Goal: Information Seeking & Learning: Learn about a topic

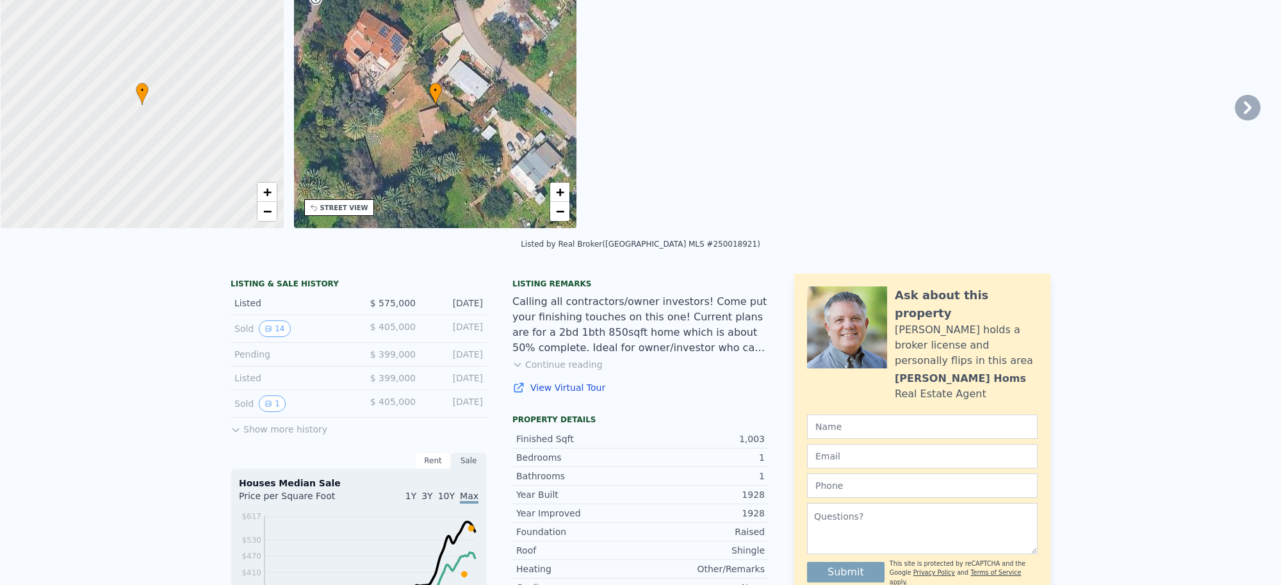
scroll to position [4, 0]
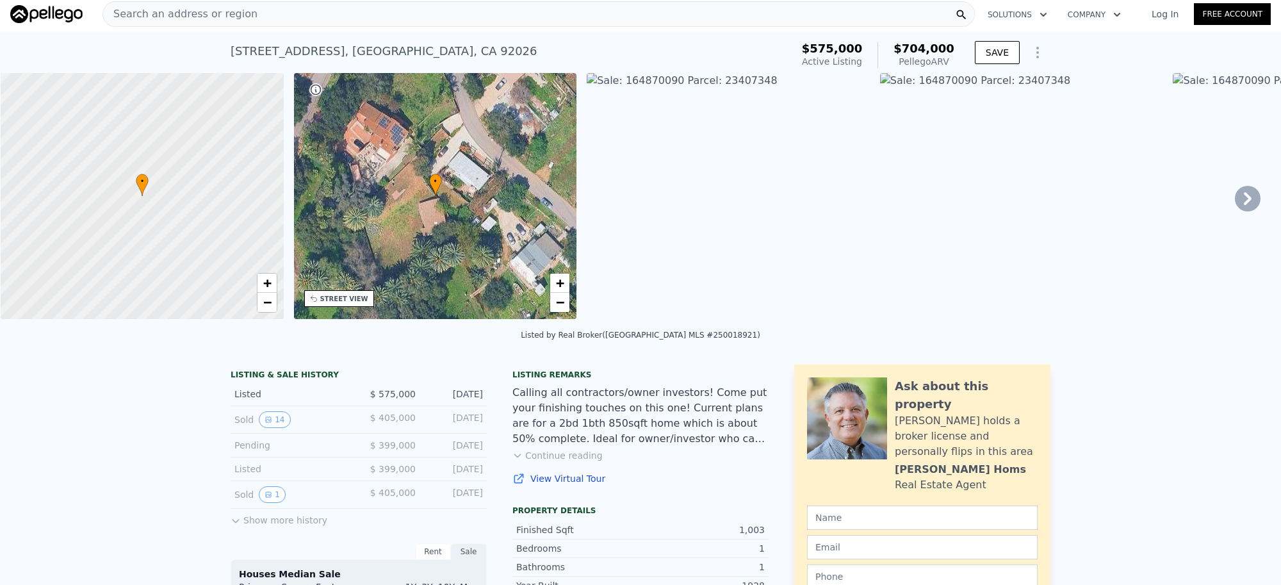
click at [224, 14] on span "Search an address or region" at bounding box center [180, 13] width 154 height 15
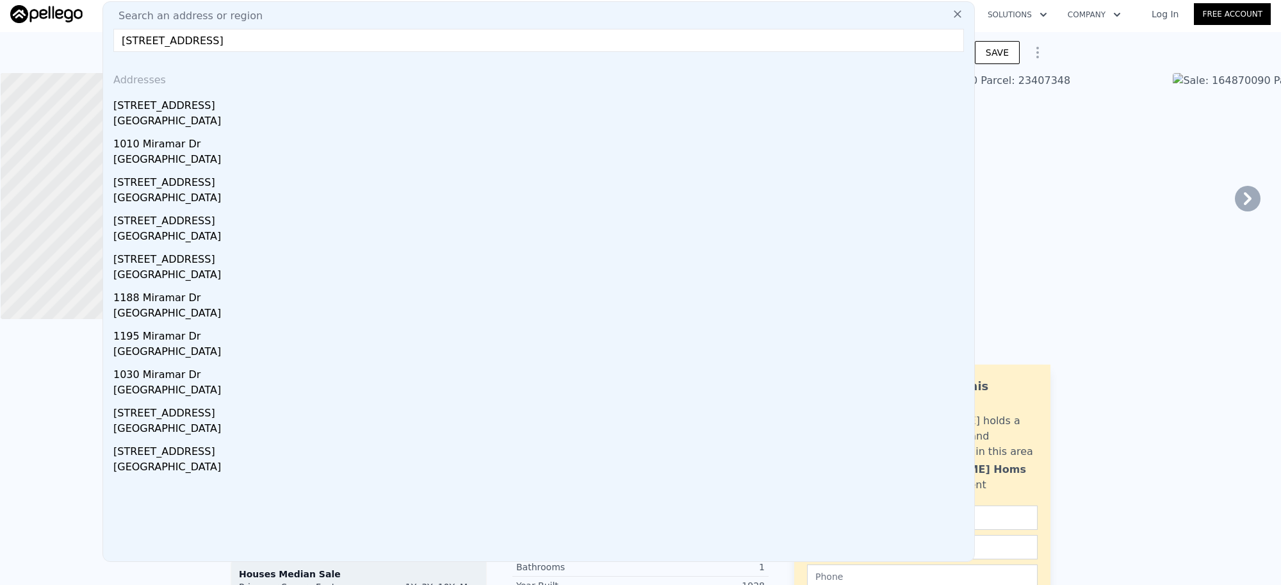
type input "930 Miramar Drive, Vista, CA 92081"
click at [199, 113] on div "San Diego County, CA 92081" at bounding box center [541, 122] width 856 height 18
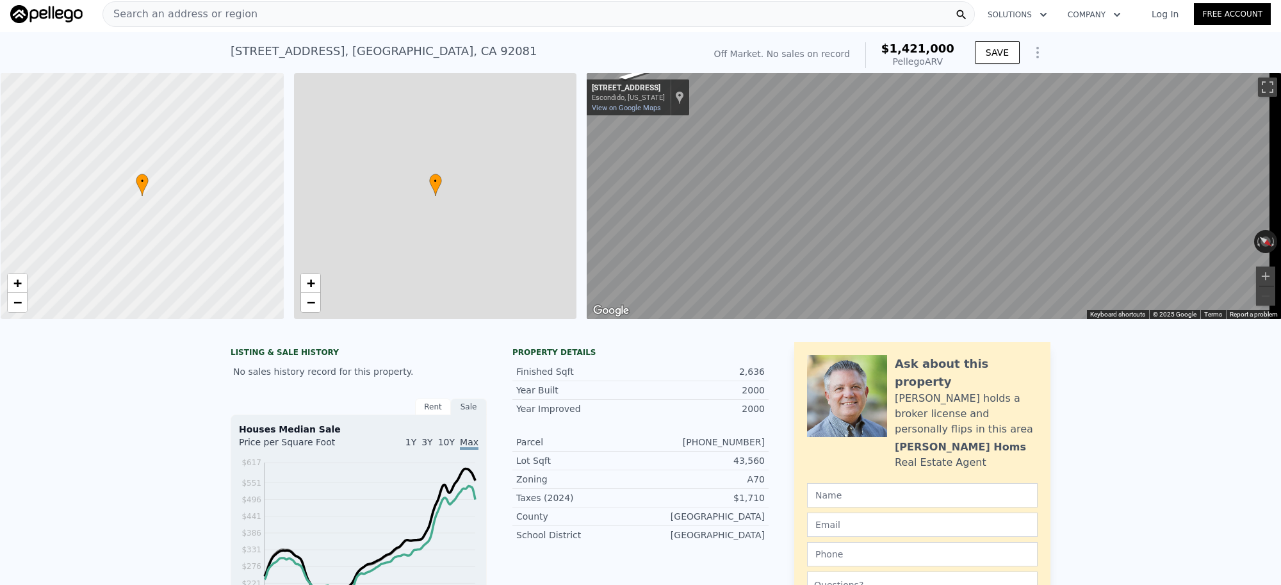
type input "3"
type input "4"
type input "3"
type input "2412"
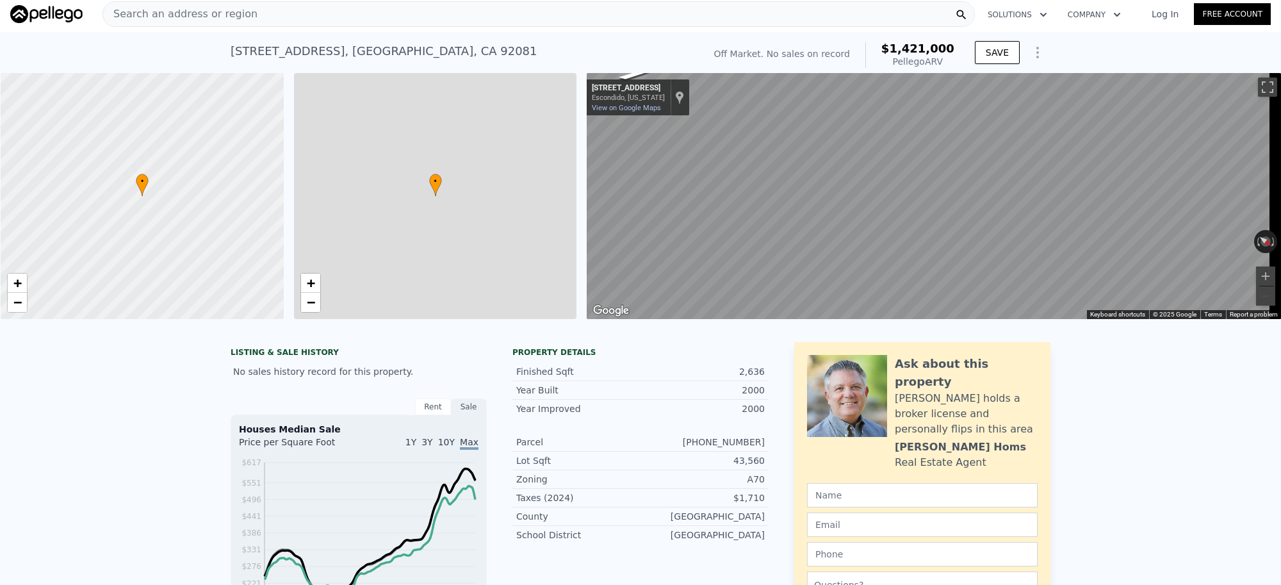
type input "3096"
type input "28314"
type input "43560"
type input "$ 1,421,000"
type input "7"
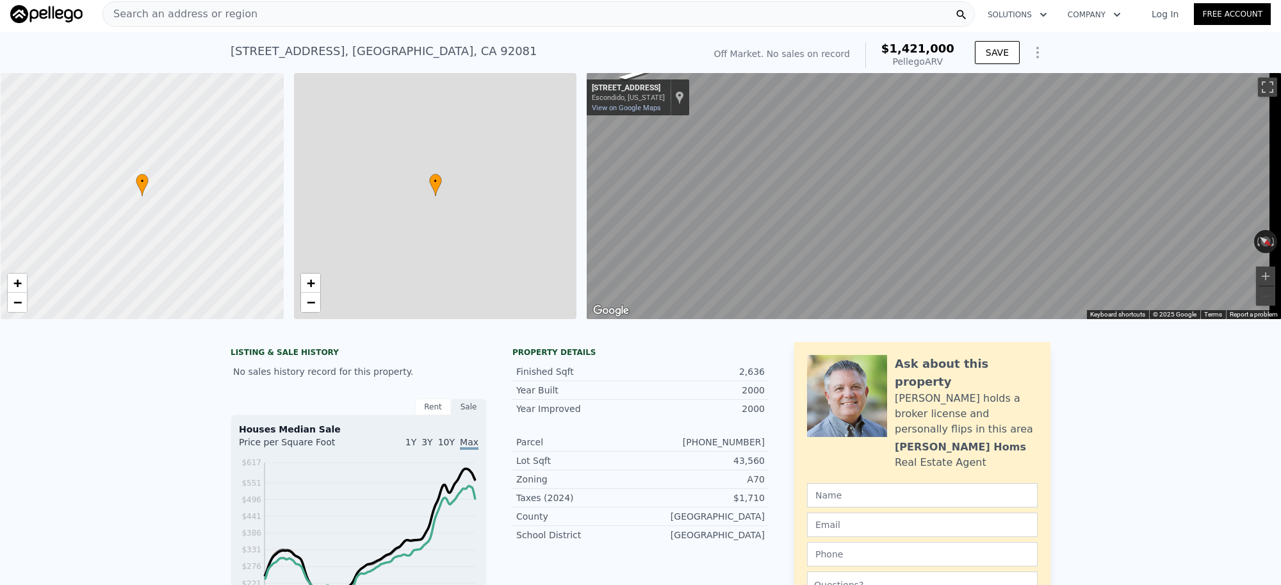
type input "$ 29,997"
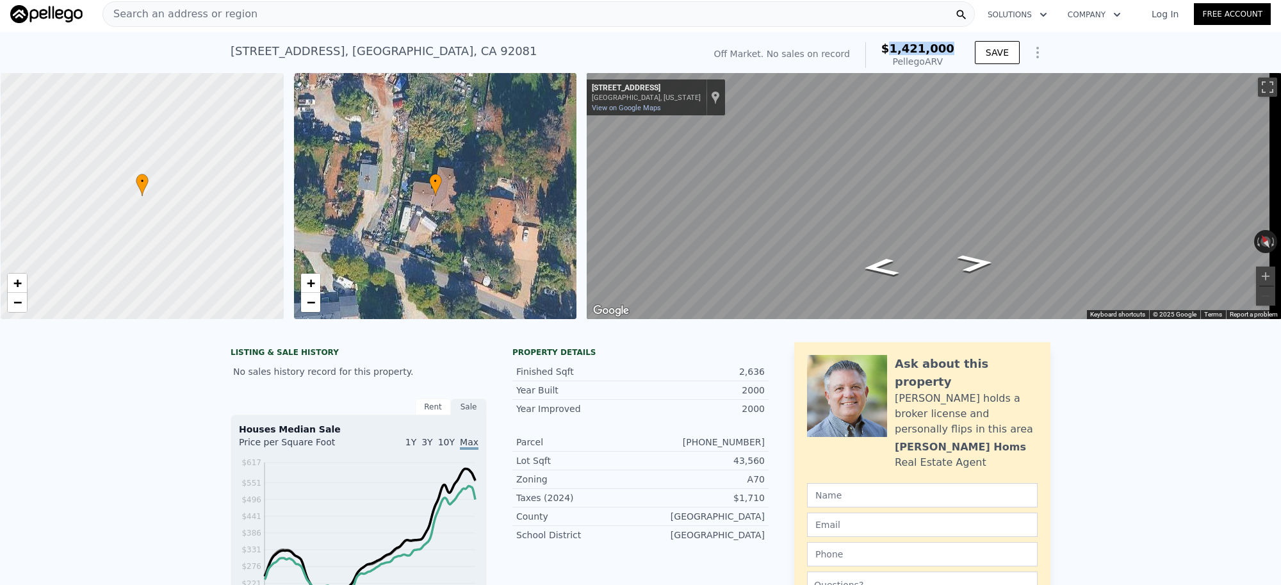
drag, startPoint x: 899, startPoint y: 48, endPoint x: 949, endPoint y: 49, distance: 50.0
click at [949, 49] on span "$1,421,000" at bounding box center [918, 48] width 73 height 13
copy span "1,421,000"
click at [303, 22] on div "Search an address or region" at bounding box center [539, 14] width 873 height 26
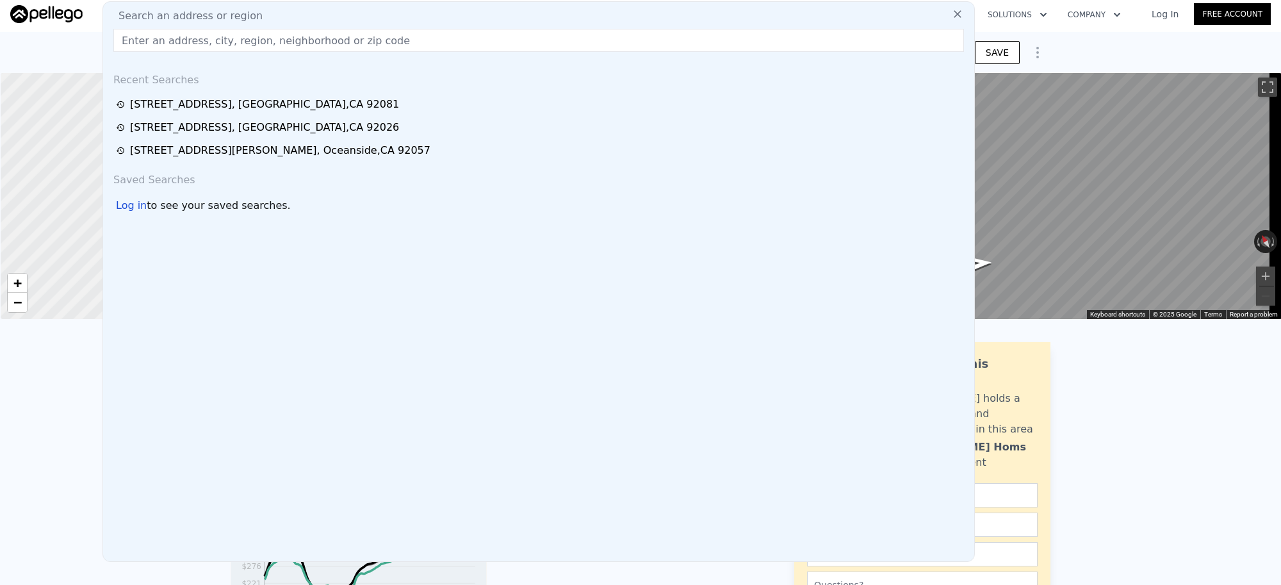
type input "32130 Cerrada Del Coyote, Warner Springs, CA 92086"
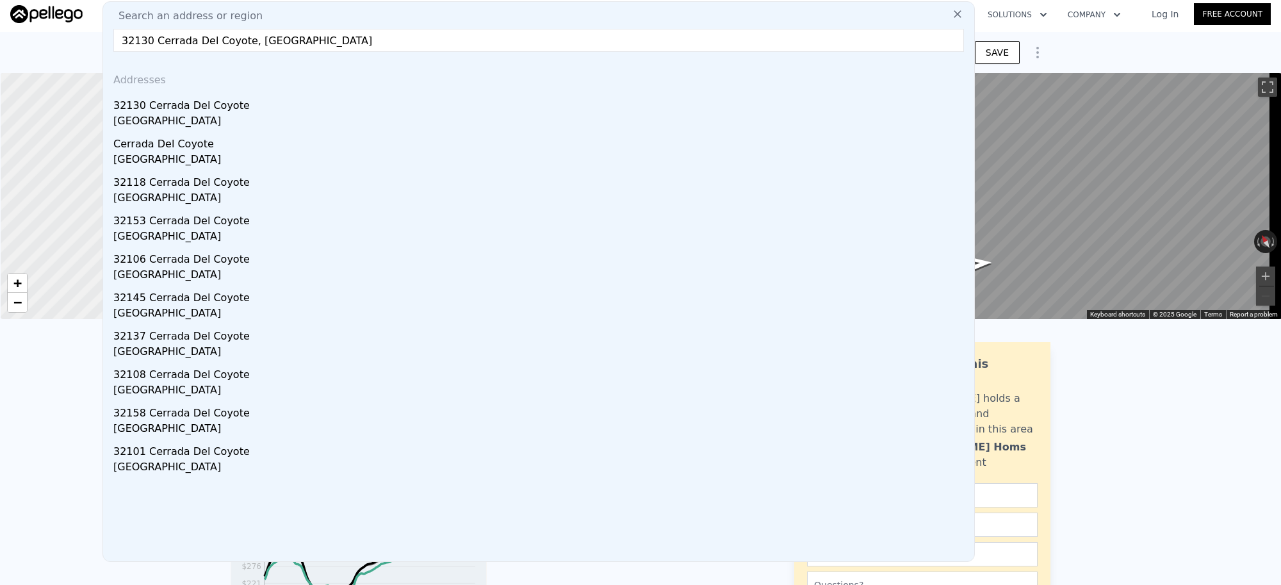
click at [223, 113] on div "San Diego County, CA 92086" at bounding box center [541, 122] width 856 height 18
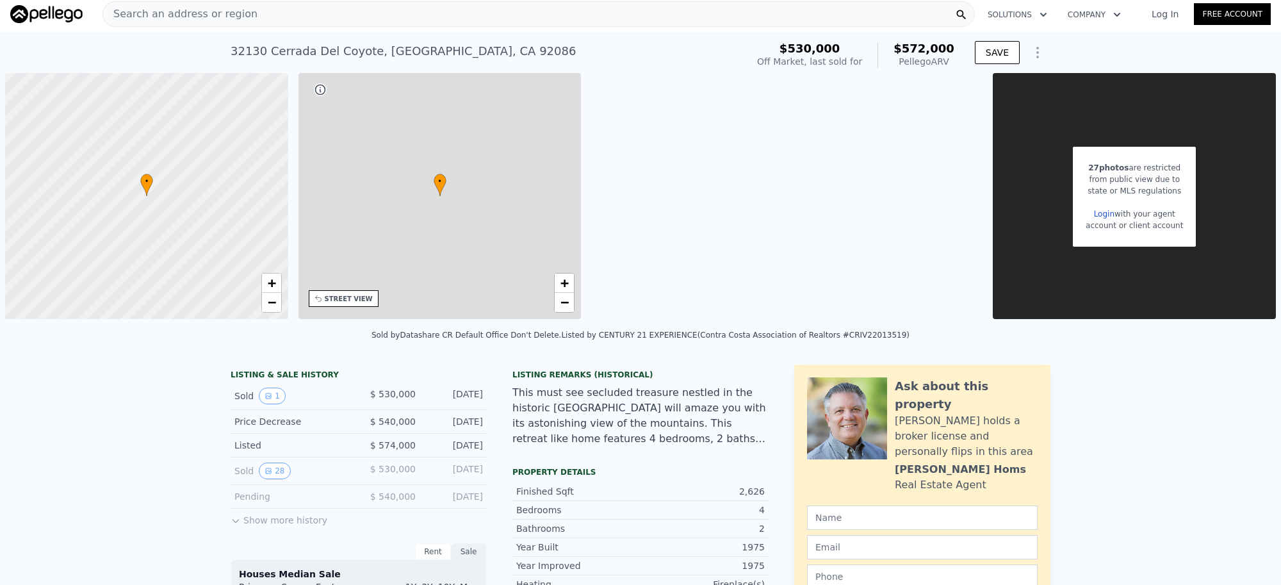
type input "$ 572,000"
type input "5"
type input "3"
type input "2"
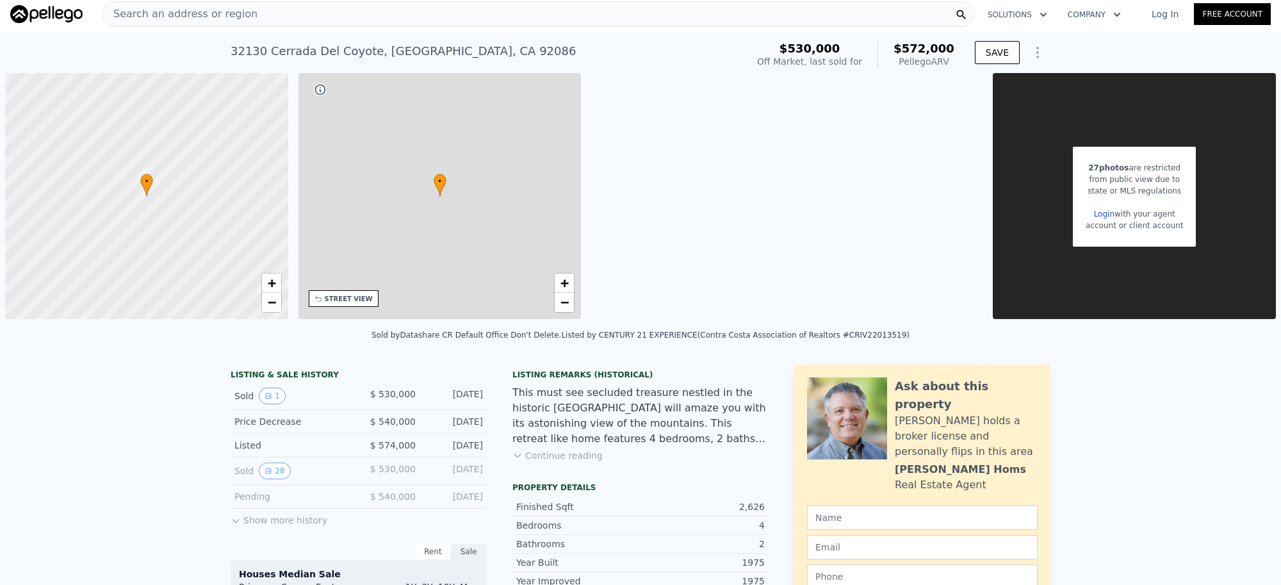
type input "1356"
type input "31363.199999999997"
type input "-$ 23,301"
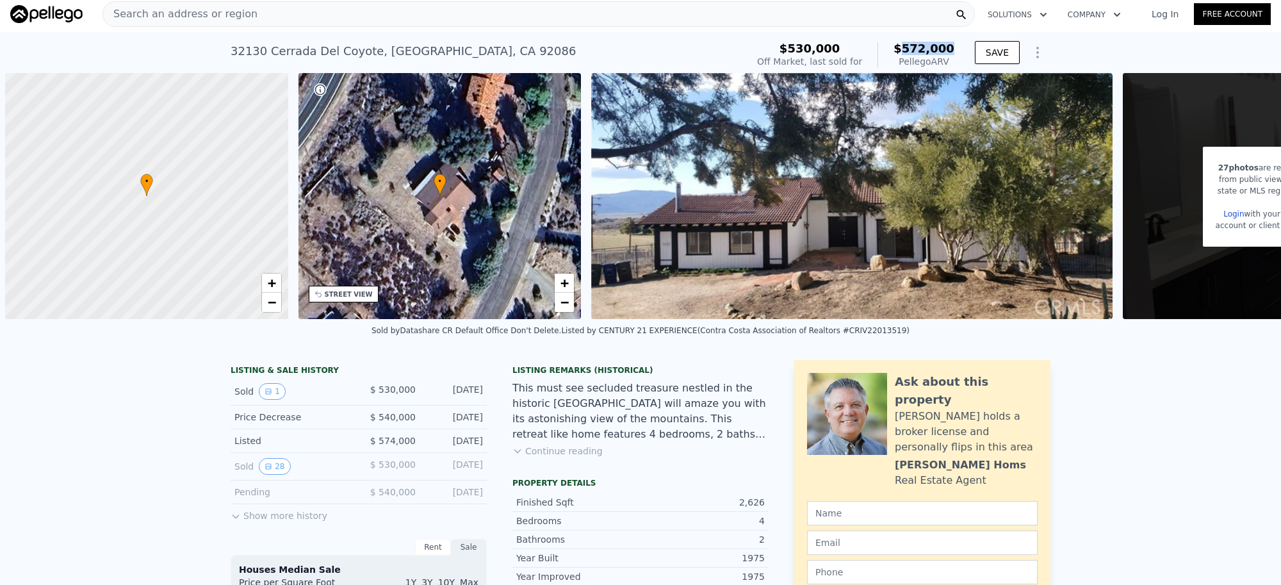
drag, startPoint x: 907, startPoint y: 49, endPoint x: 950, endPoint y: 49, distance: 42.3
click at [950, 49] on span "$572,000" at bounding box center [924, 48] width 61 height 13
copy span "572,000"
click at [1215, 20] on link "Free Account" at bounding box center [1232, 14] width 77 height 22
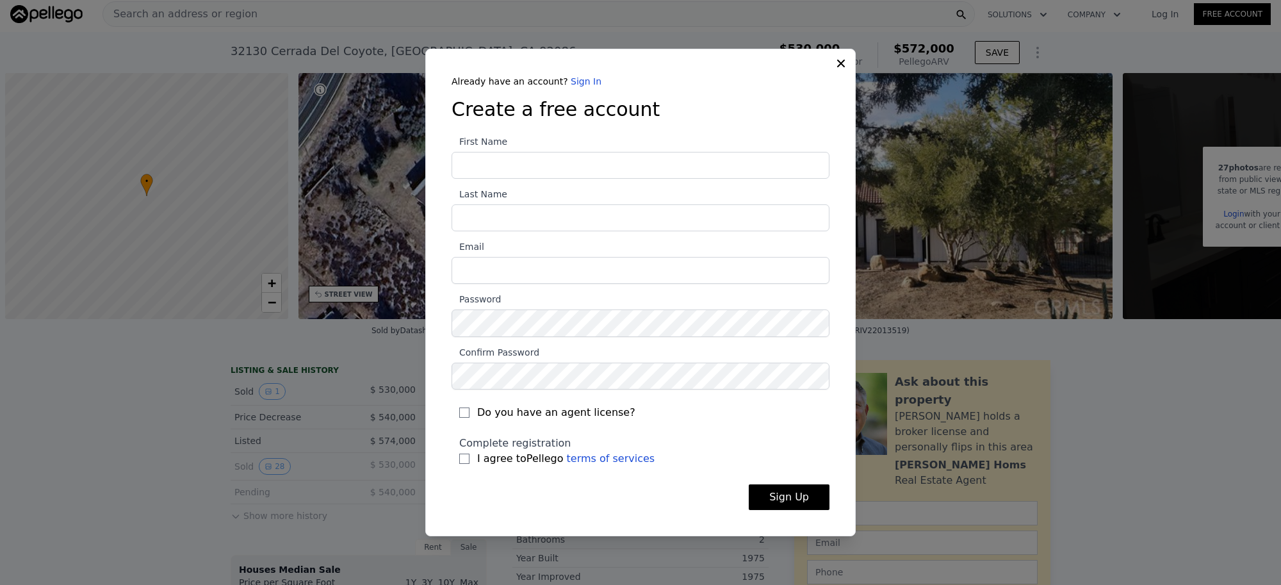
click at [834, 62] on div "Already have an account? Sign In Create a free account First Name Last Name Ema…" at bounding box center [640, 293] width 431 height 488
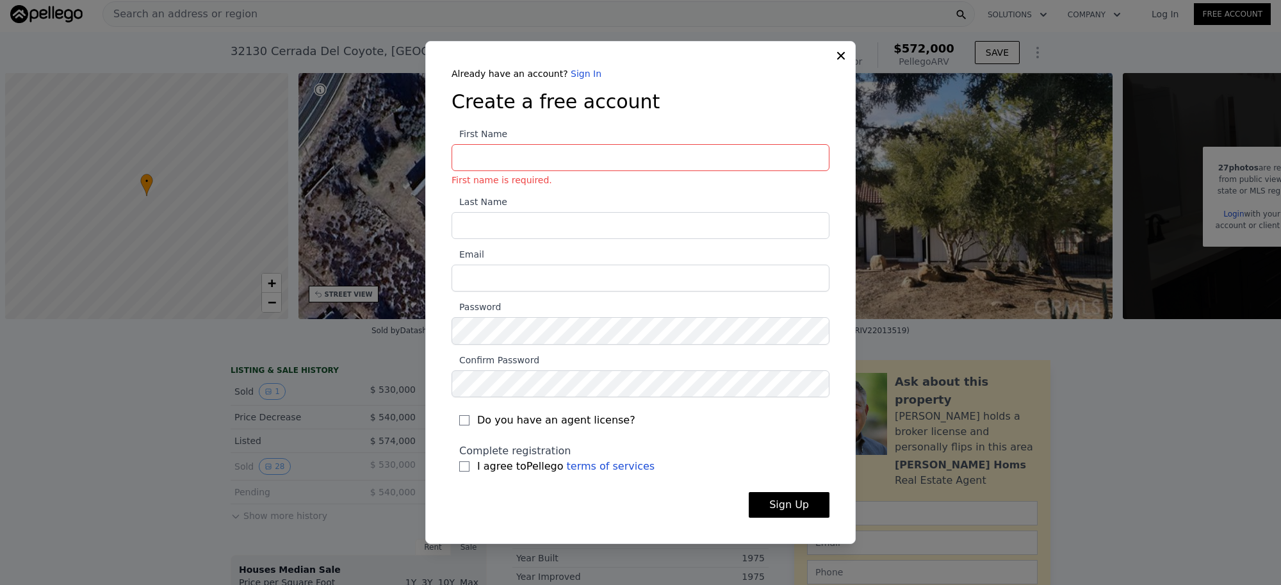
click at [839, 56] on icon at bounding box center [841, 56] width 8 height 8
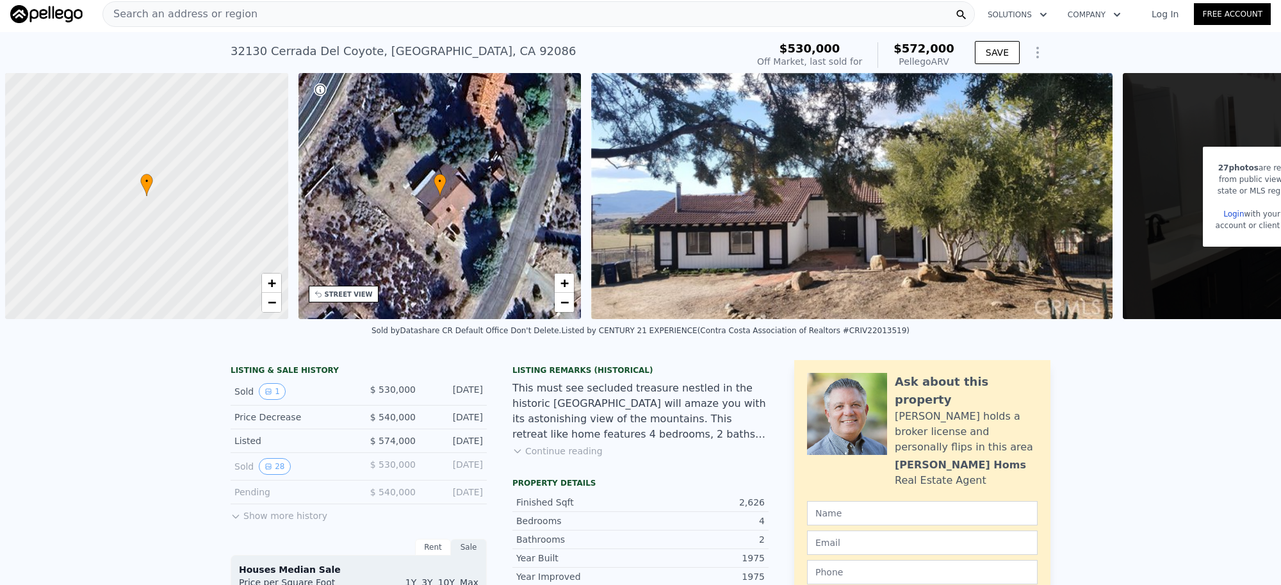
click at [334, 293] on div "STREET VIEW" at bounding box center [349, 295] width 48 height 10
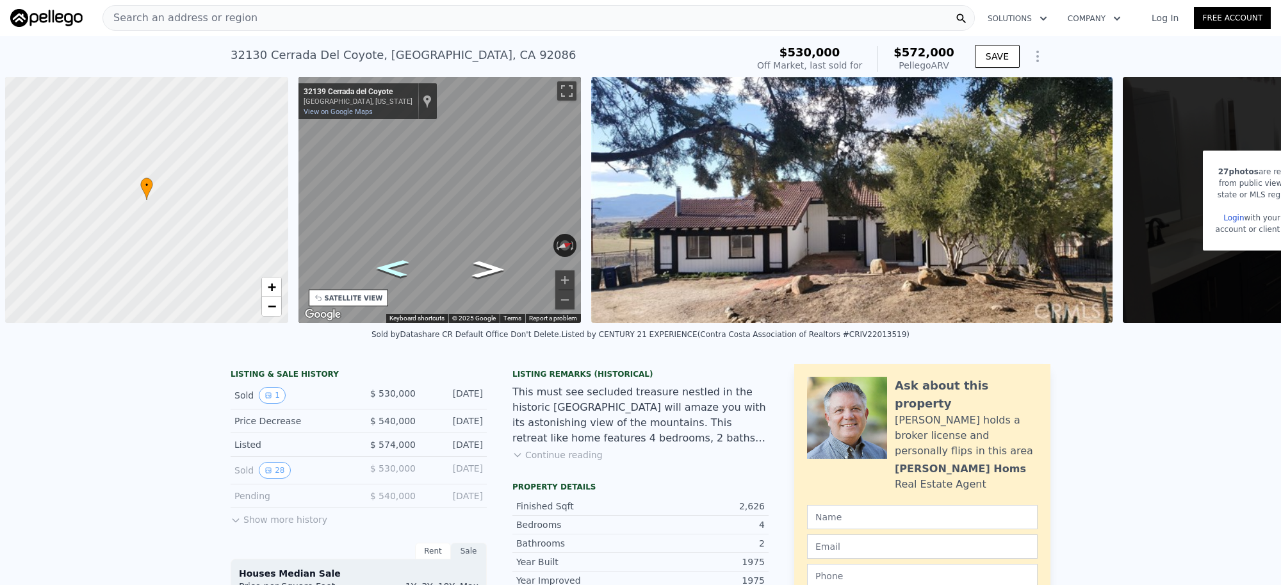
click at [395, 271] on icon "Go Southwest, Cerrada del Coyote" at bounding box center [391, 268] width 61 height 25
click at [487, 274] on icon "Go Northeast, Cerrada del Coyote" at bounding box center [487, 269] width 61 height 25
click at [566, 277] on button "Zoom in" at bounding box center [564, 279] width 19 height 19
click at [242, 20] on div "Search an address or region" at bounding box center [539, 18] width 873 height 26
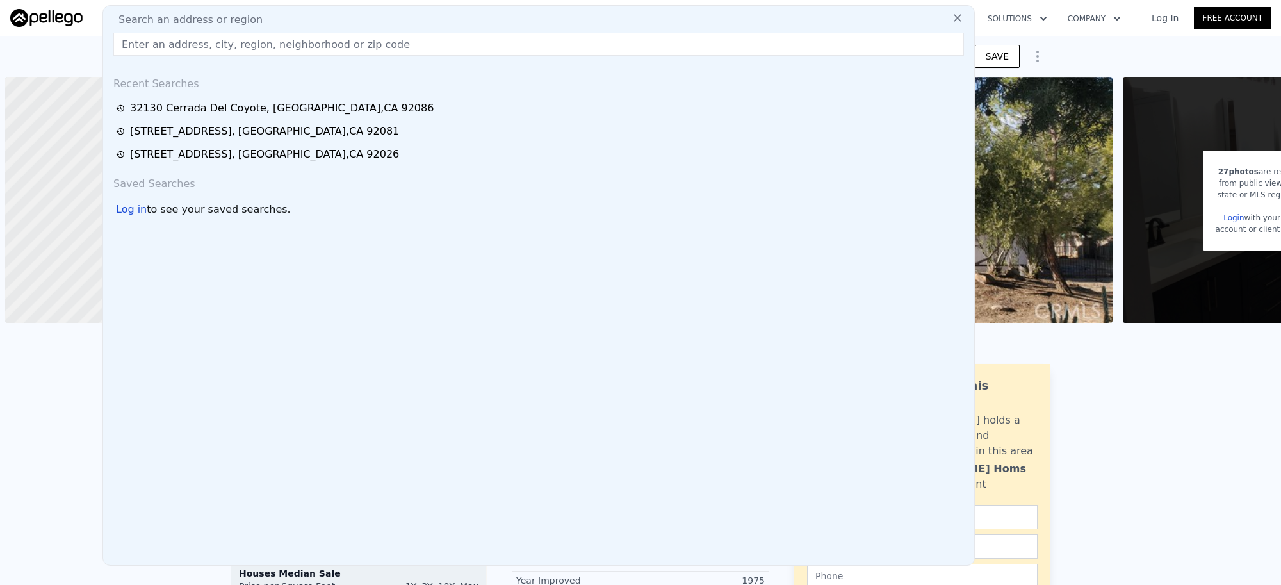
click at [241, 42] on input "text" at bounding box center [538, 44] width 851 height 23
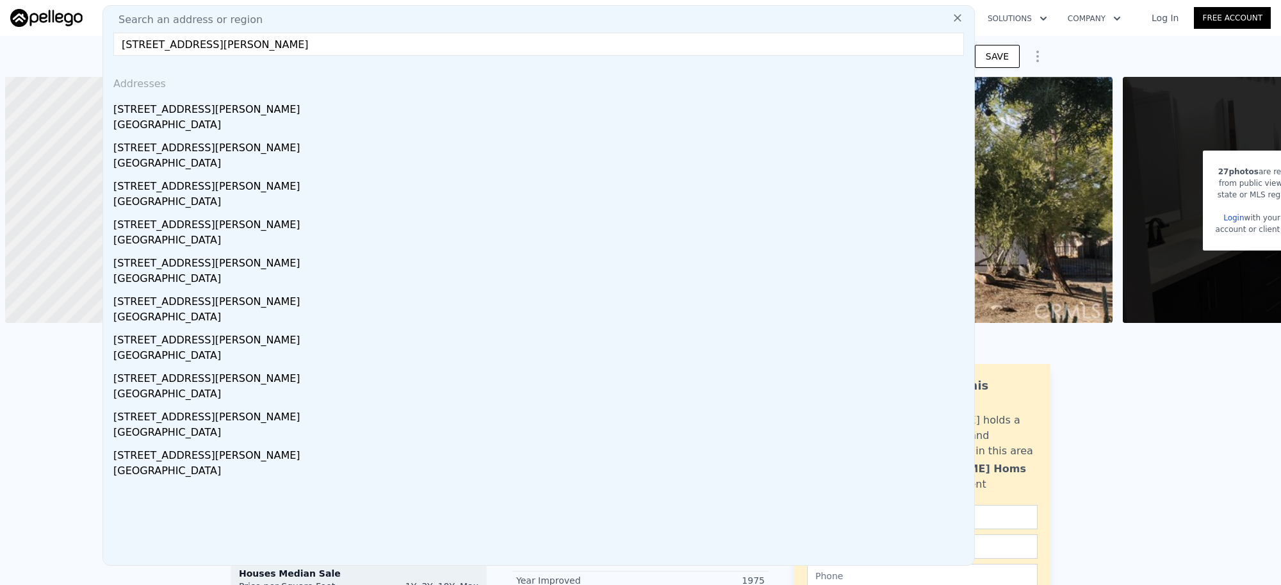
click at [241, 48] on input "3839 Vista Campana S, Unit 72, Oceanside, CA 92057" at bounding box center [538, 44] width 851 height 23
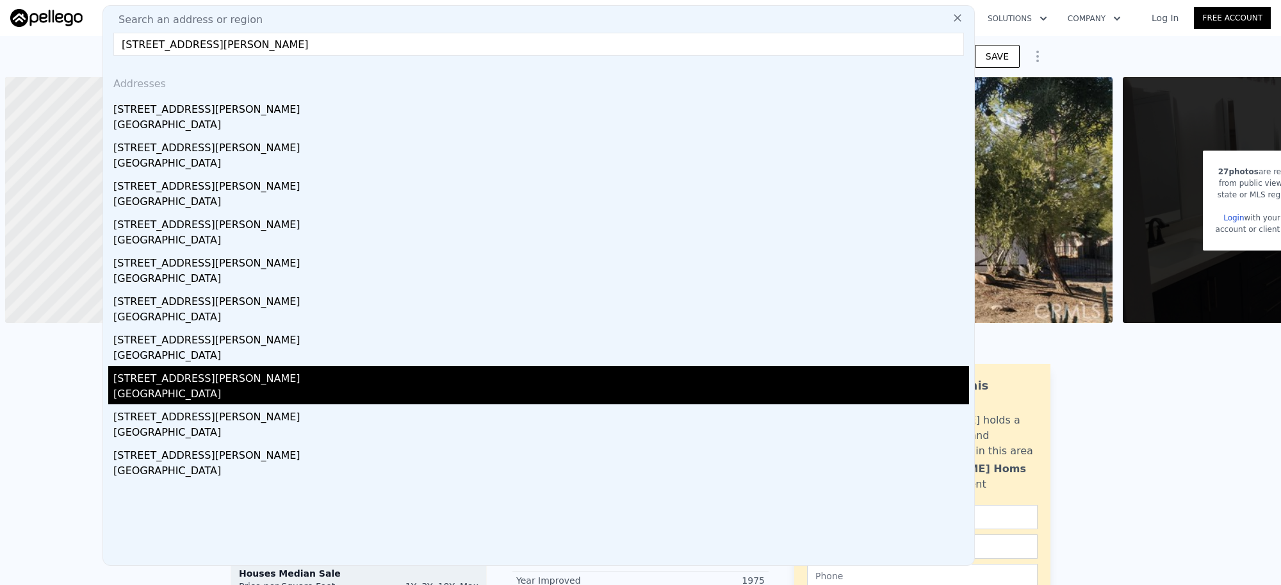
type input "3839 Vista Campana S, Unit 72, Oceanside, CA 92057"
click at [141, 382] on div "3839 Vista Campana S Unit 72" at bounding box center [541, 376] width 856 height 21
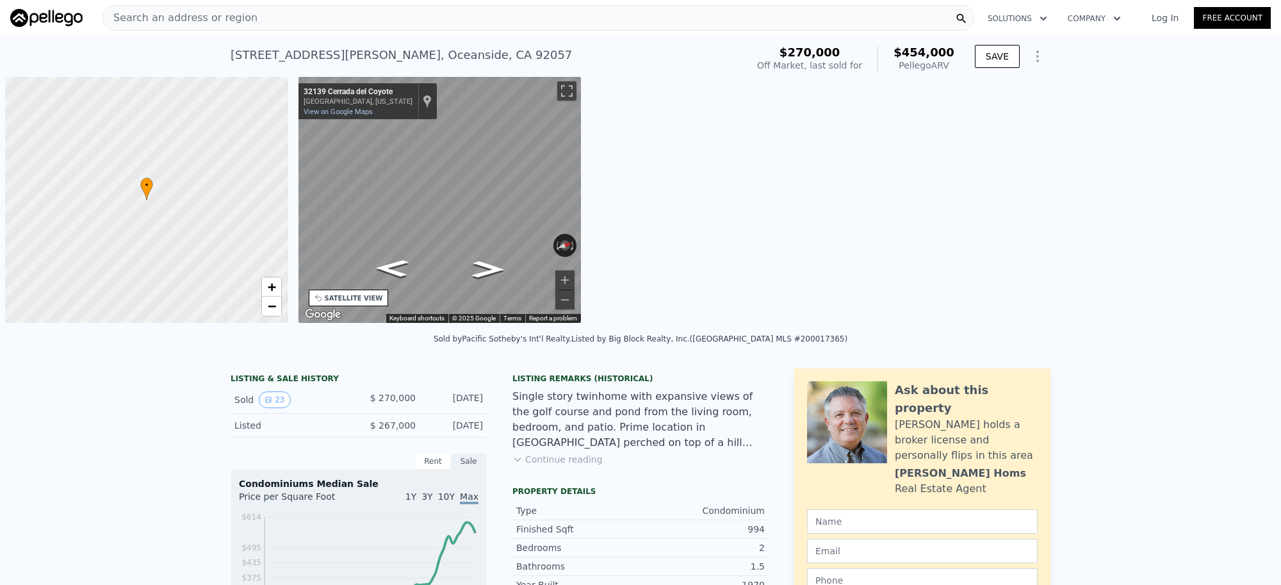
type input "1"
type input "2"
type input "1"
type input "812"
type input "1106"
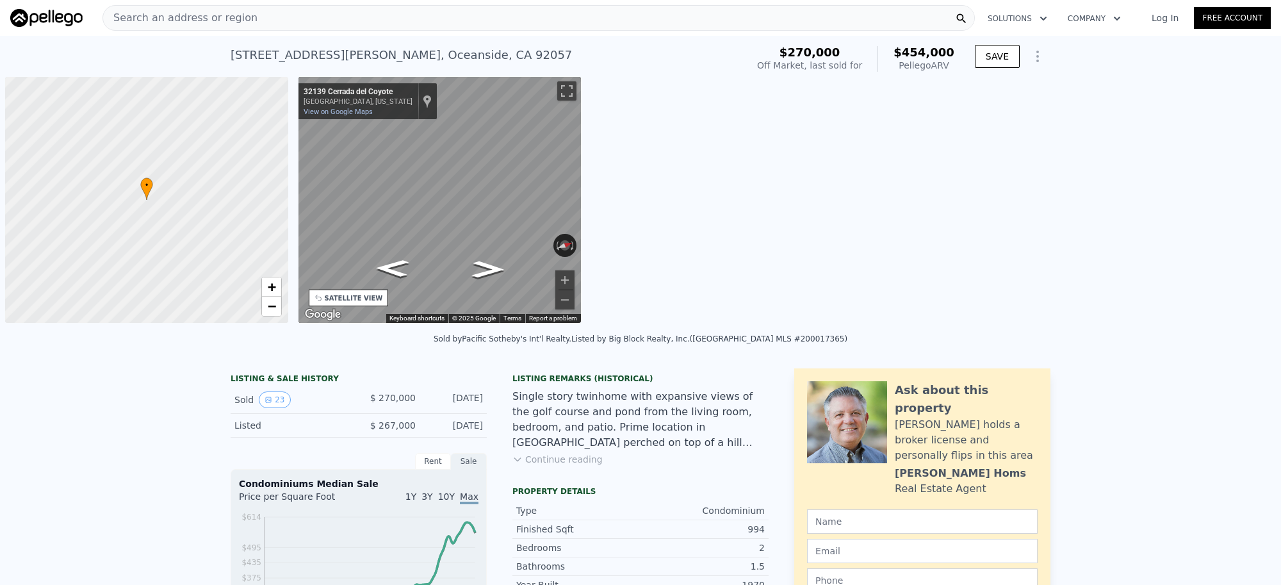
type input "1782"
type input "$ 454,000"
type input "4"
type input "$ 140,956"
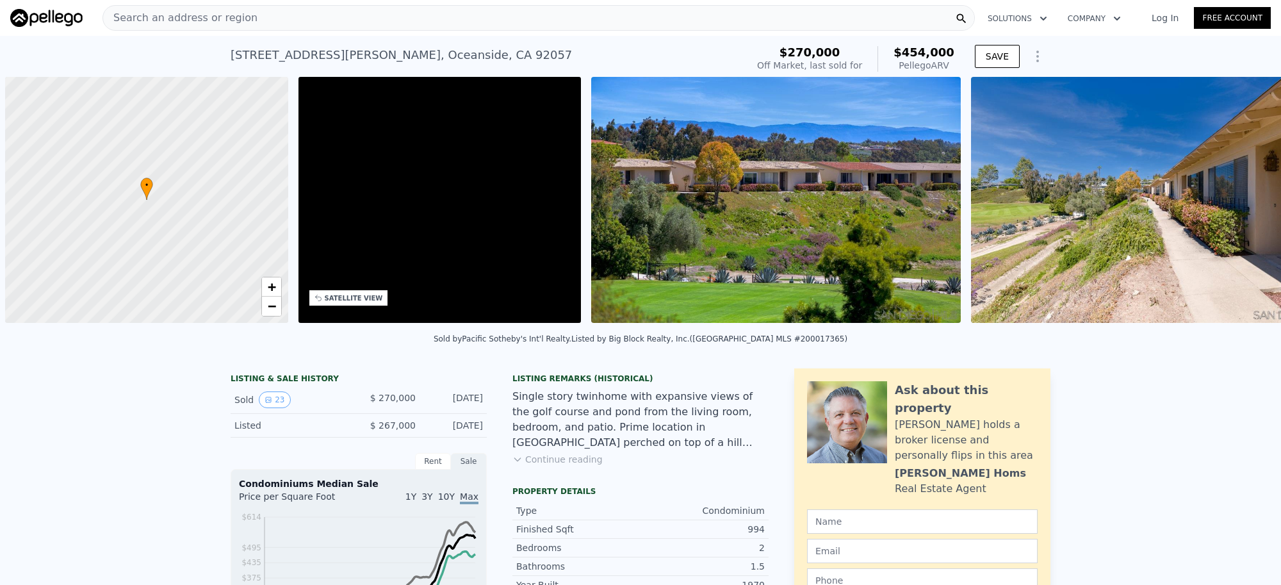
scroll to position [0, 298]
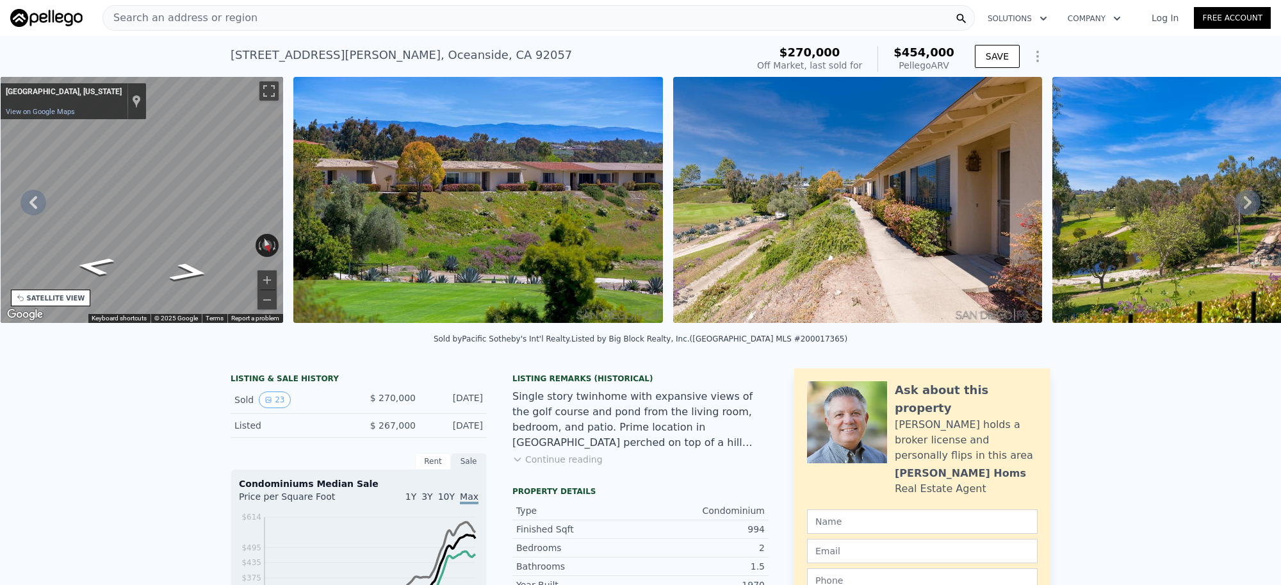
drag, startPoint x: 910, startPoint y: 53, endPoint x: 920, endPoint y: 55, distance: 9.8
click at [935, 53] on span "$454,000" at bounding box center [924, 51] width 61 height 13
click at [917, 53] on span "$454,000" at bounding box center [924, 51] width 61 height 13
drag, startPoint x: 910, startPoint y: 54, endPoint x: 950, endPoint y: 49, distance: 40.7
click at [950, 49] on span "$454,000" at bounding box center [924, 51] width 61 height 13
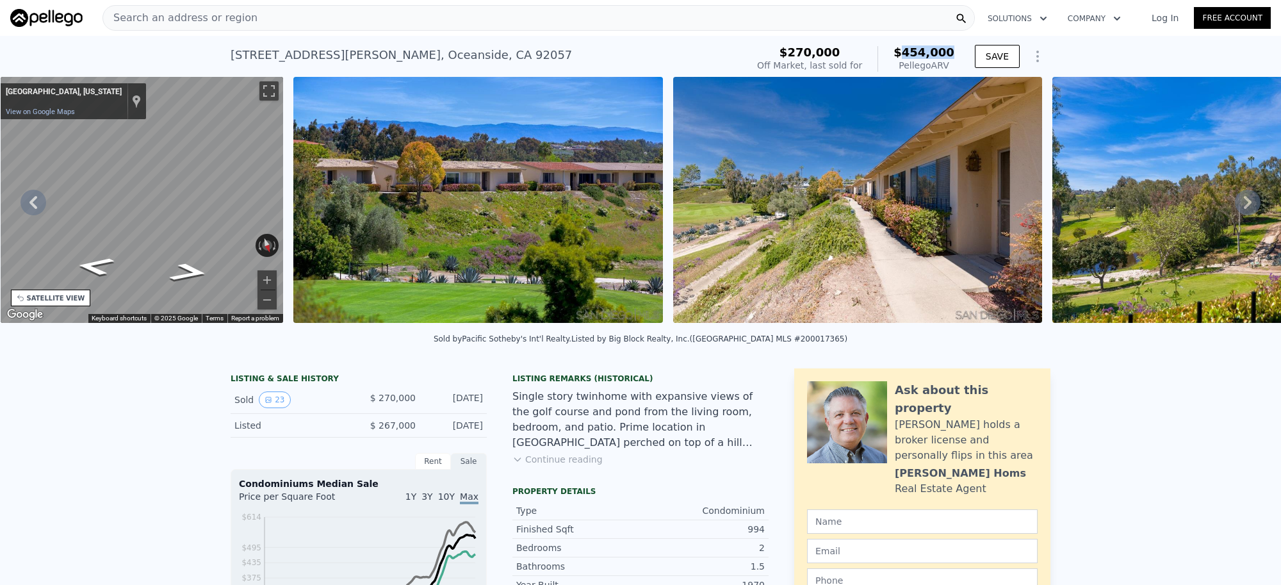
copy span "454,000"
click at [318, 17] on div "Search an address or region" at bounding box center [539, 18] width 873 height 26
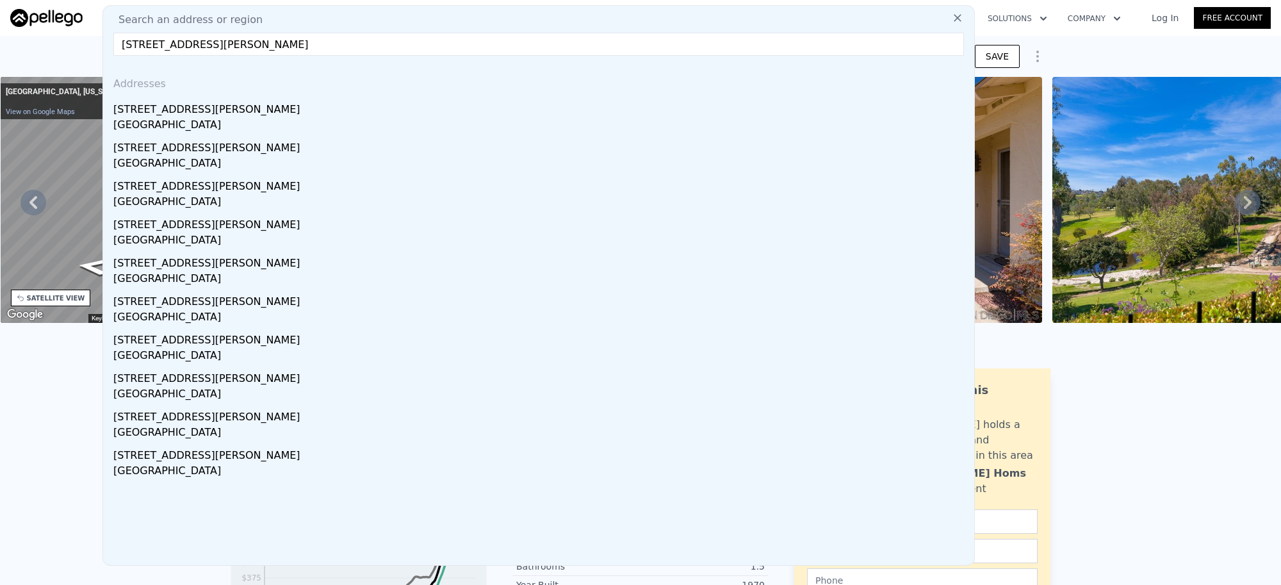
click at [181, 126] on div "San Marcos, CA 92069" at bounding box center [541, 126] width 856 height 18
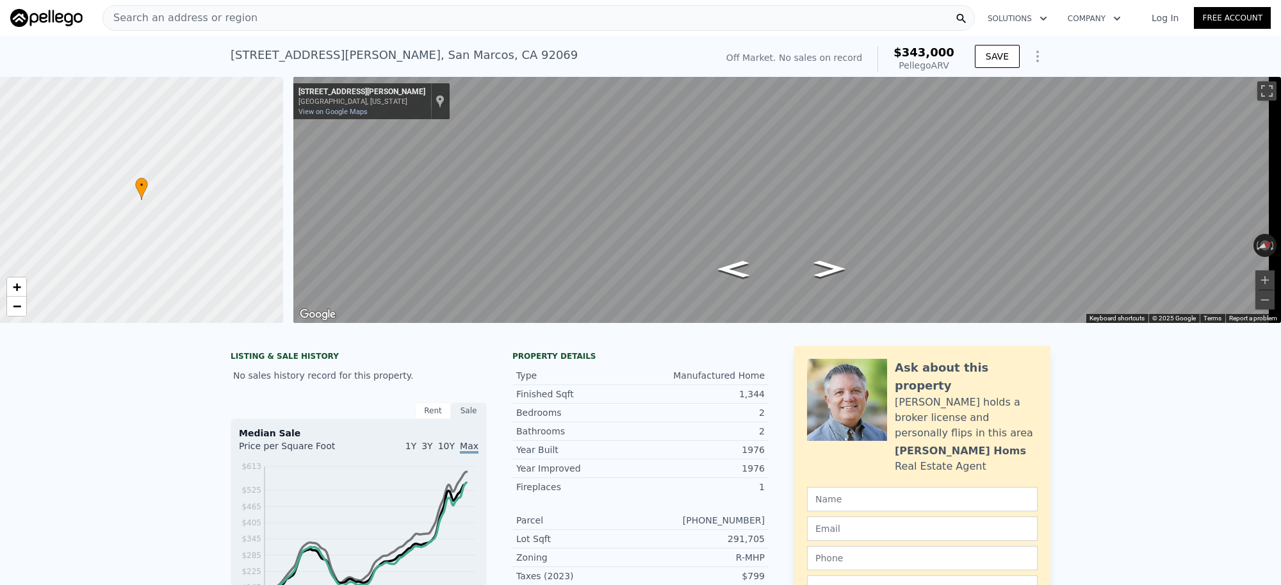
scroll to position [0, 4]
drag, startPoint x: 950, startPoint y: 51, endPoint x: 908, endPoint y: 55, distance: 41.8
click at [908, 55] on span "$343,000" at bounding box center [924, 51] width 61 height 13
copy span "343,000"
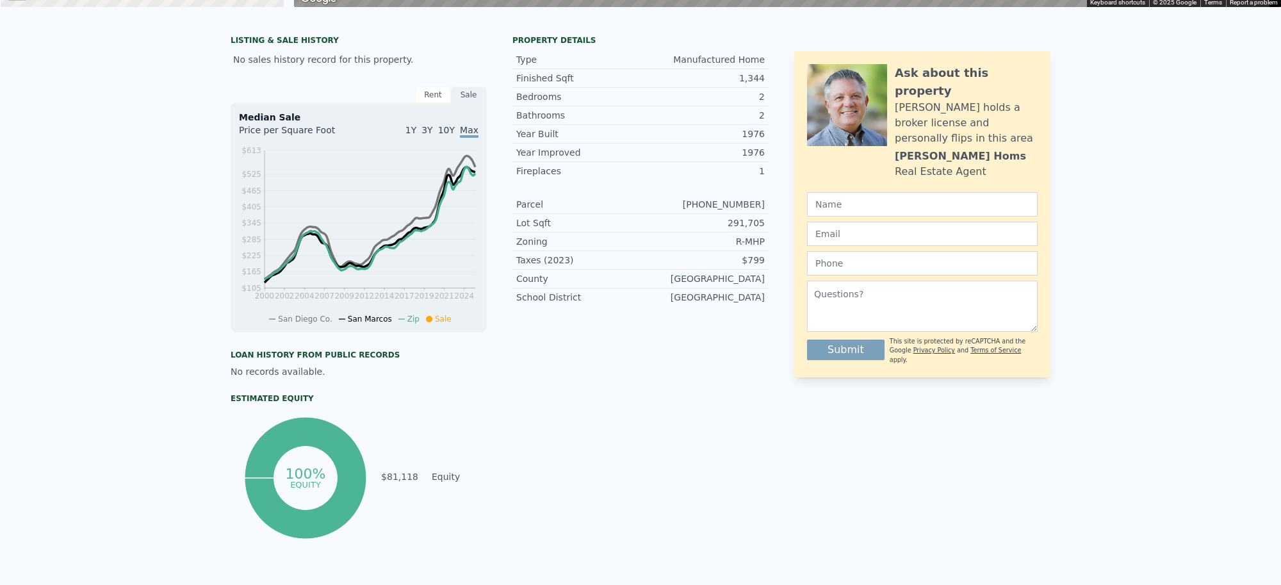
scroll to position [0, 0]
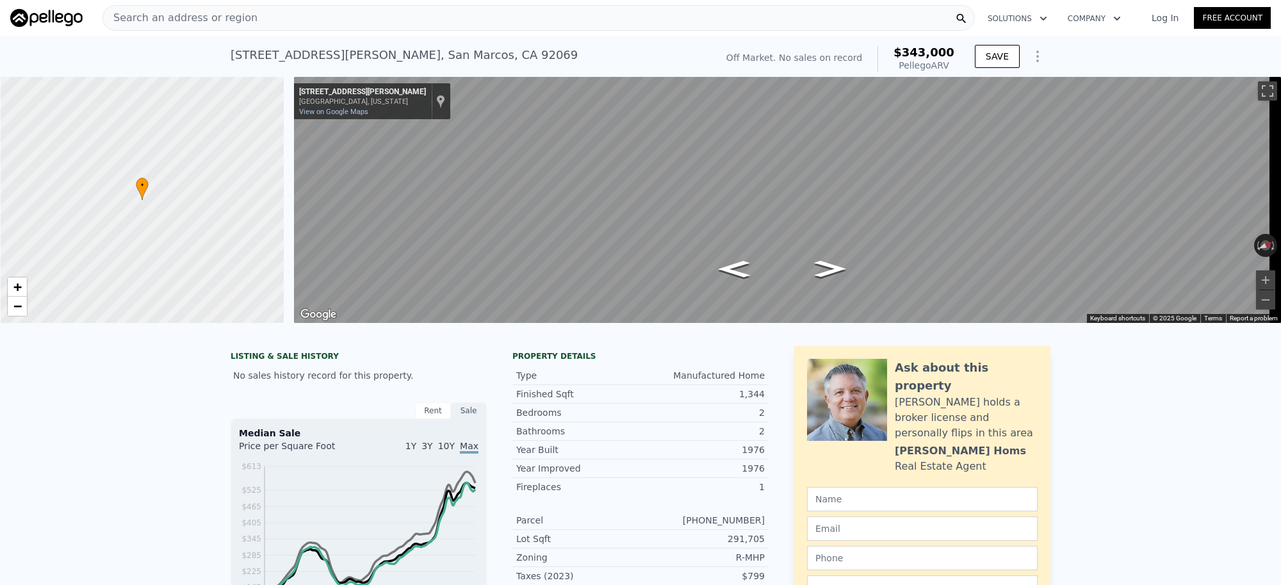
click at [270, 19] on div "Search an address or region" at bounding box center [539, 18] width 873 height 26
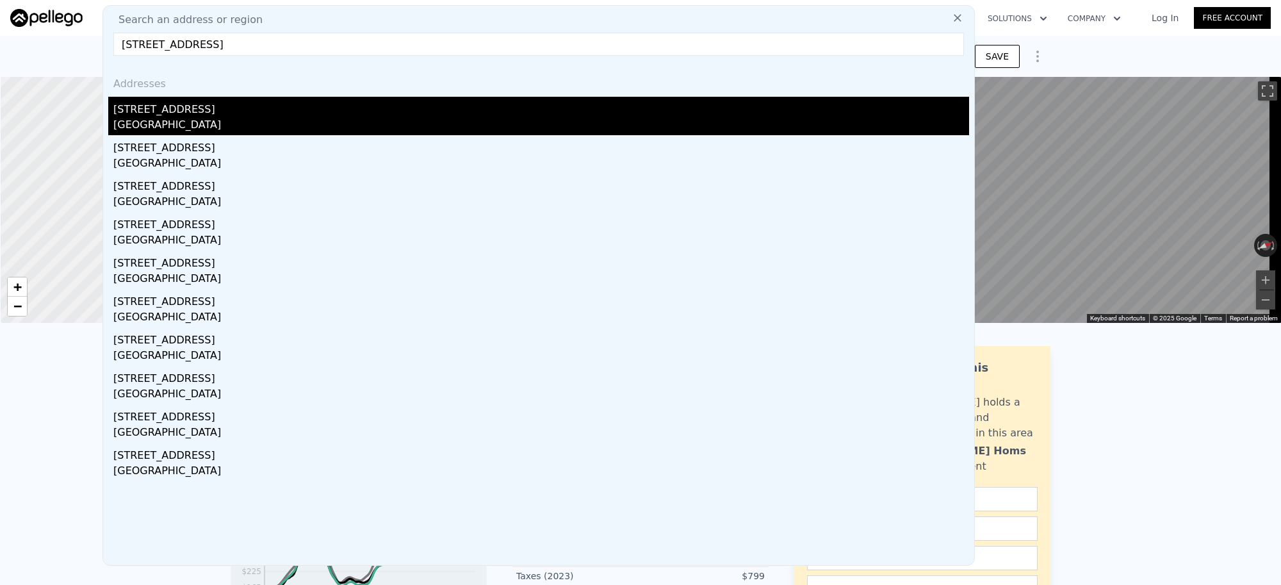
type input "16590 Casero Road, San Diego, CA 92128"
click at [210, 123] on div "San Diego, CA 92128" at bounding box center [541, 126] width 856 height 18
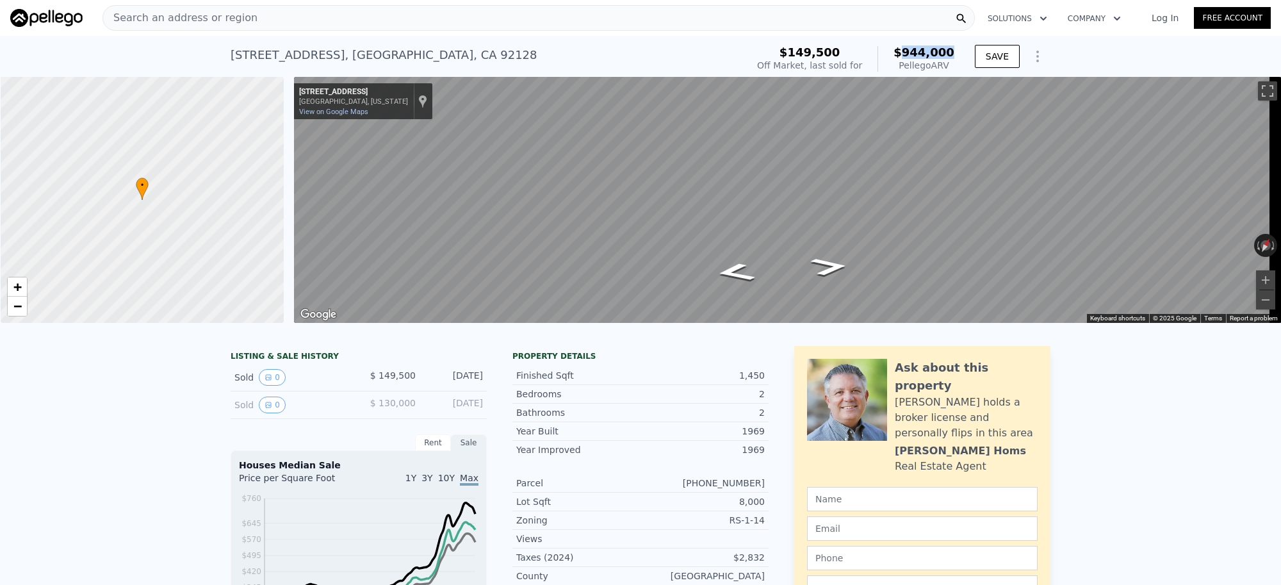
click at [952, 50] on div "$149,500 Off Market, last sold for $944,000 Pellego ARV" at bounding box center [856, 59] width 208 height 36
copy span "944,000"
click at [268, 20] on div "Search an address or region" at bounding box center [539, 18] width 873 height 26
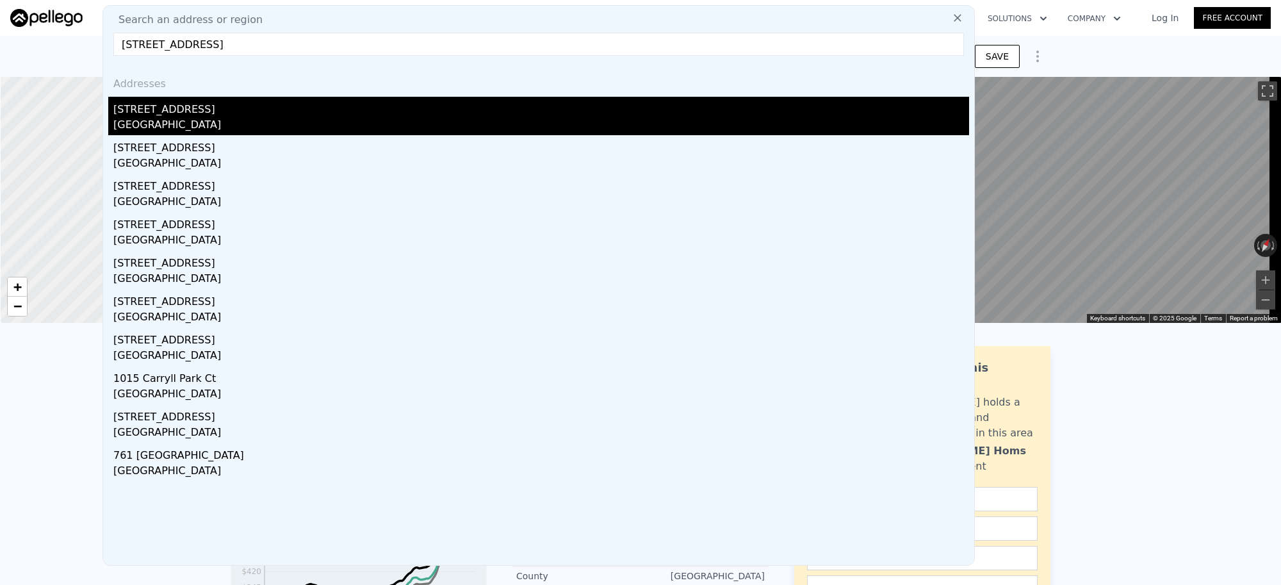
type input "4974 Lake Park Ct, Fallbrook, CA 92028"
click at [184, 110] on div "4974 Lake Park Ct" at bounding box center [541, 107] width 856 height 21
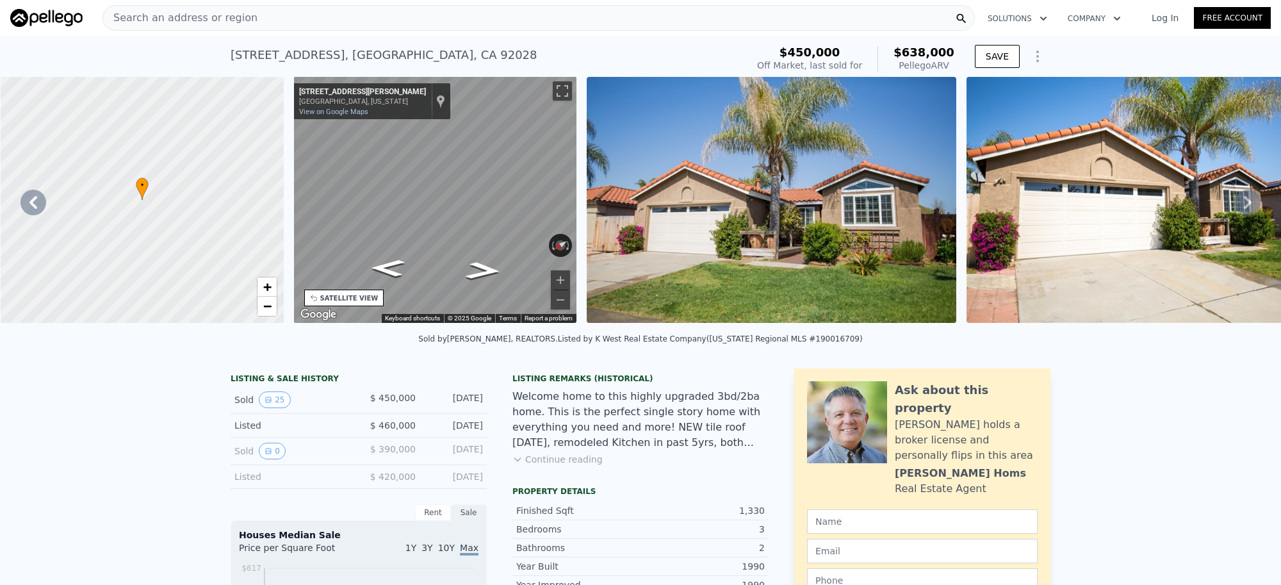
scroll to position [0, 298]
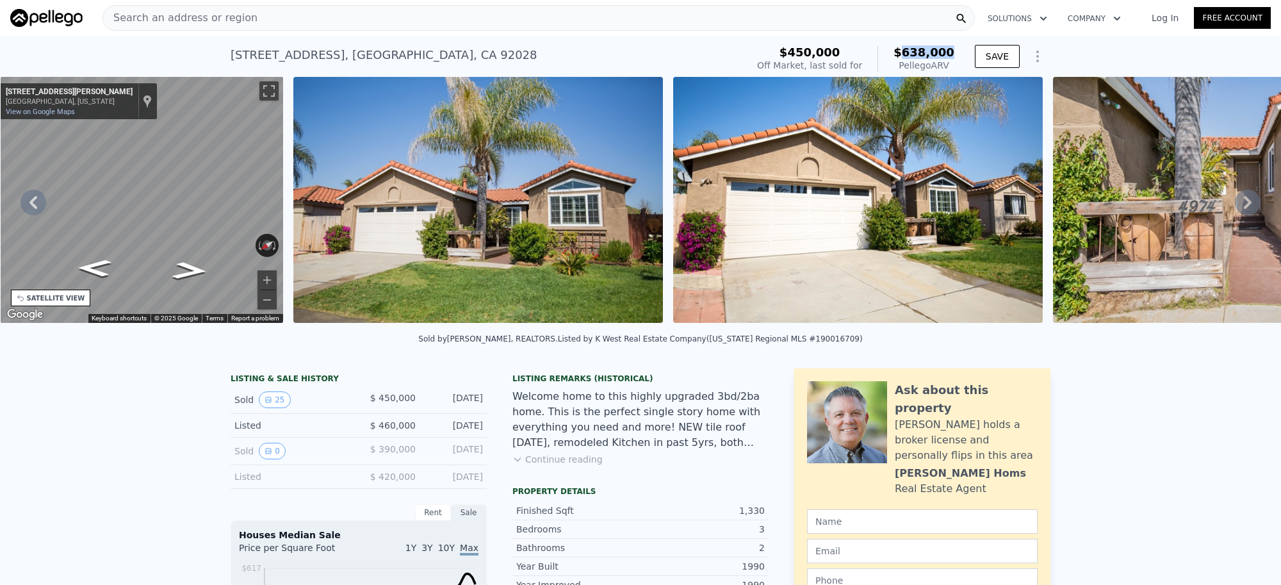
drag, startPoint x: 951, startPoint y: 54, endPoint x: 910, endPoint y: 54, distance: 41.6
click at [910, 54] on div "$450,000 Off Market, last sold for $638,000 Pellego ARV" at bounding box center [856, 59] width 208 height 36
copy span "638,000"
click at [197, 19] on span "Search an address or region" at bounding box center [180, 17] width 154 height 15
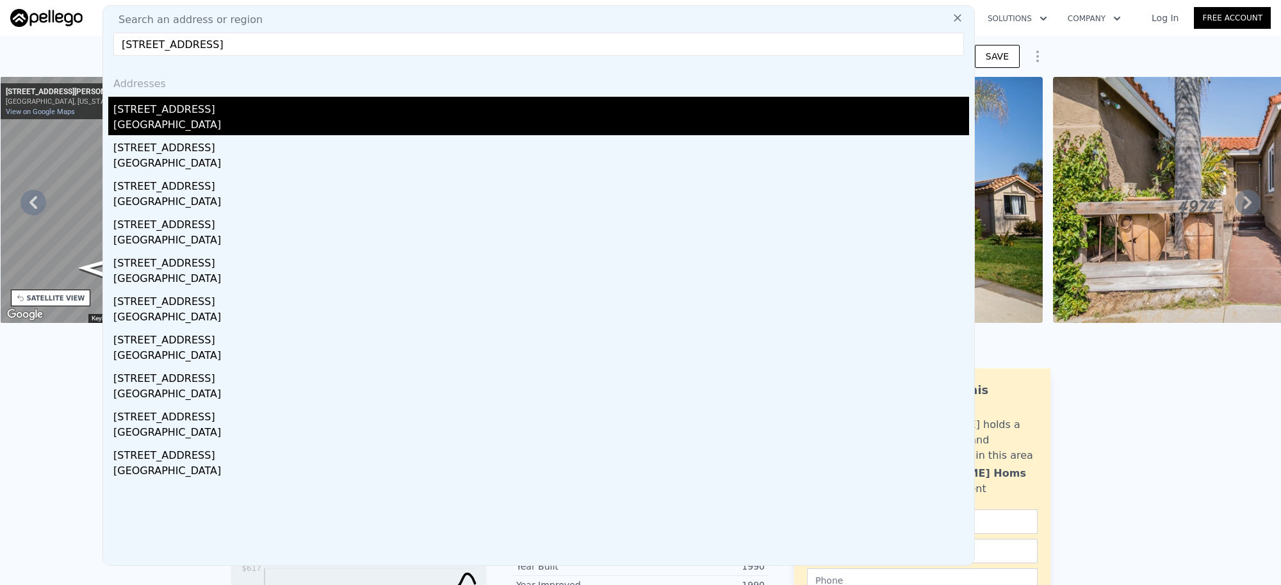
type input "1611 Dahlia Ave, San Diego, CA 92154"
click at [183, 113] on div "[STREET_ADDRESS]" at bounding box center [541, 107] width 856 height 21
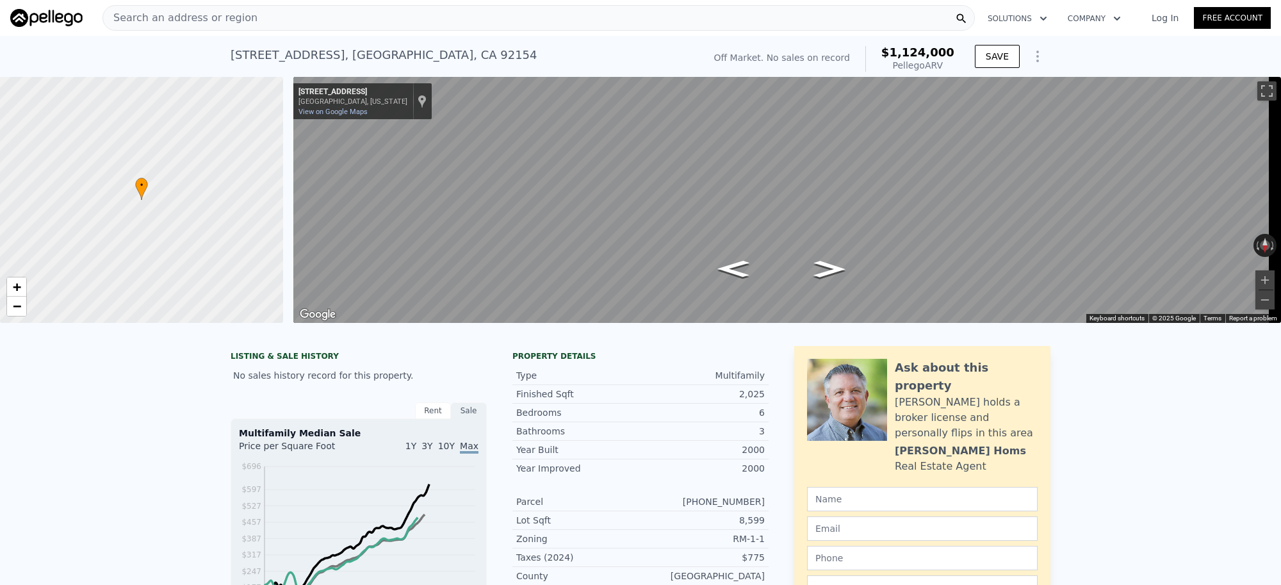
drag, startPoint x: 898, startPoint y: 53, endPoint x: 950, endPoint y: 53, distance: 51.9
click at [950, 53] on span "$1,124,000" at bounding box center [918, 51] width 73 height 13
copy span "1,124,000"
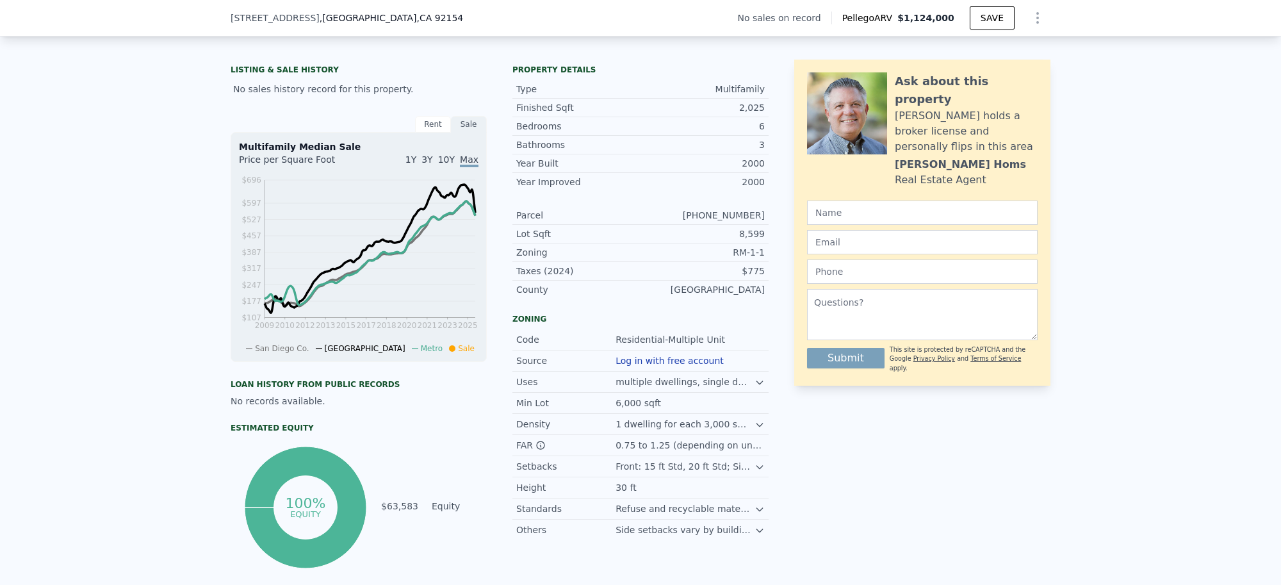
scroll to position [316, 0]
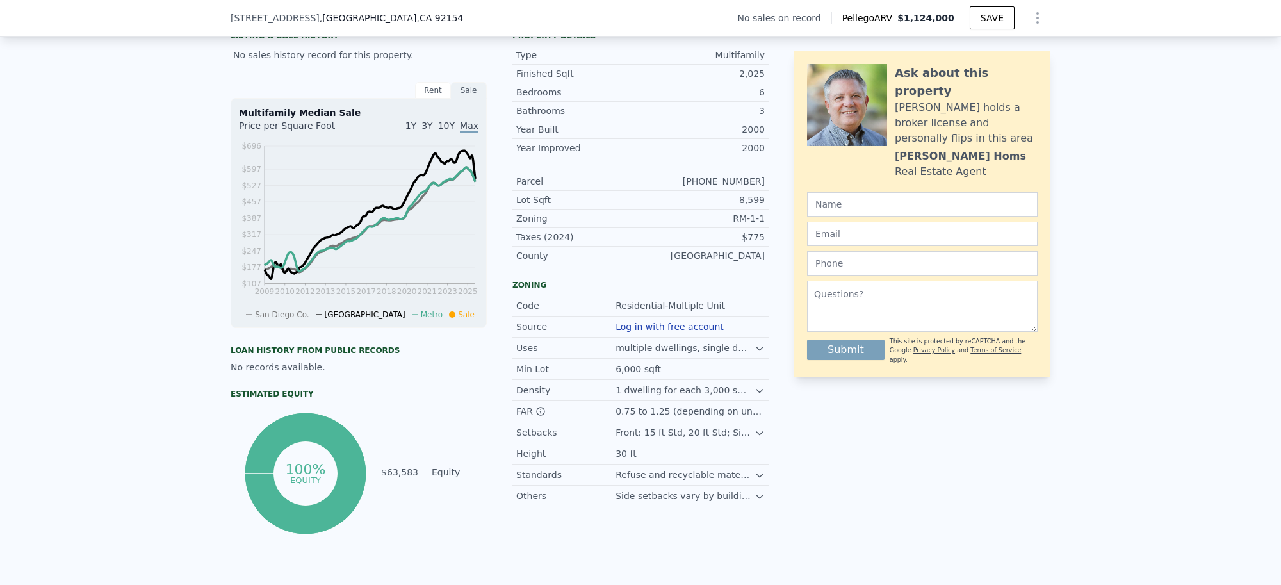
click at [755, 354] on icon at bounding box center [760, 348] width 10 height 10
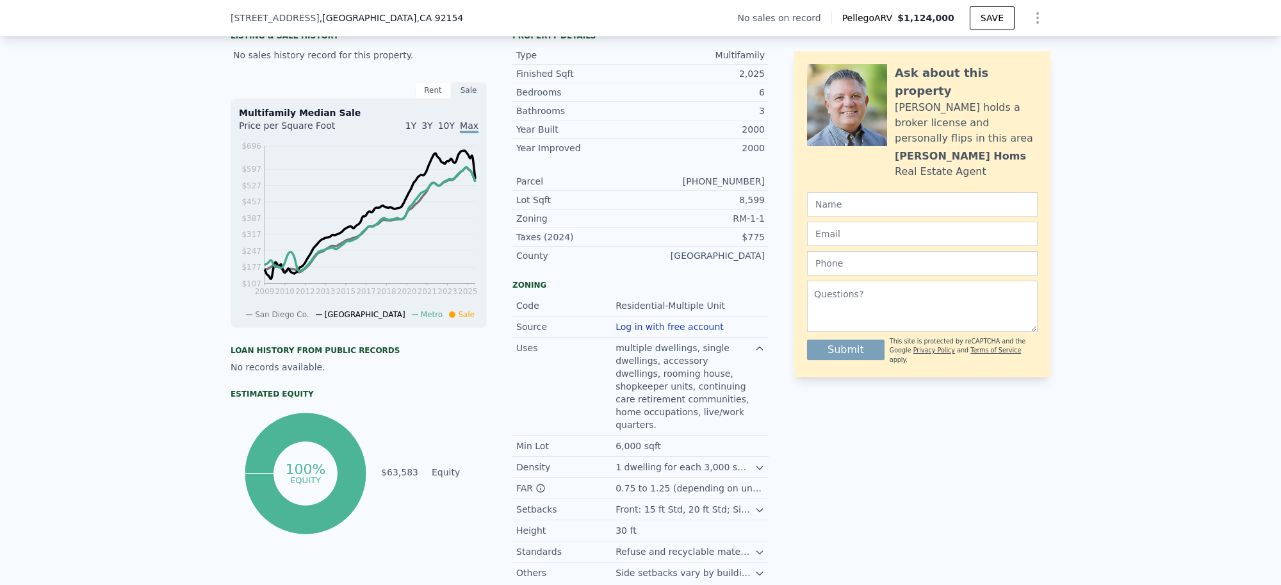
click at [755, 354] on icon at bounding box center [760, 348] width 10 height 10
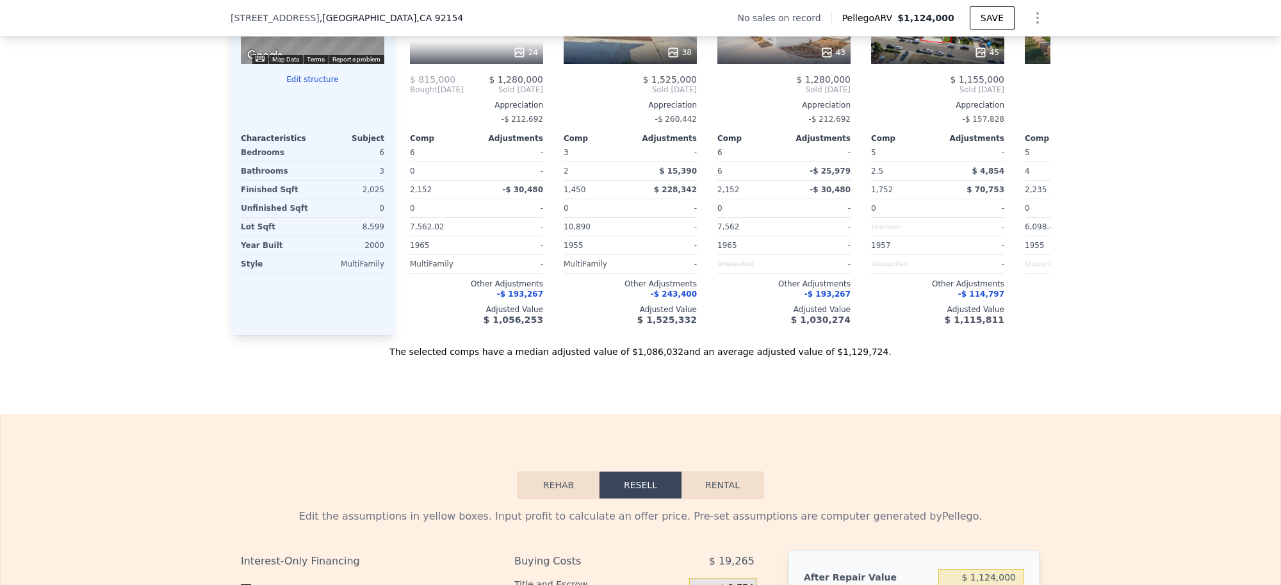
scroll to position [1277, 0]
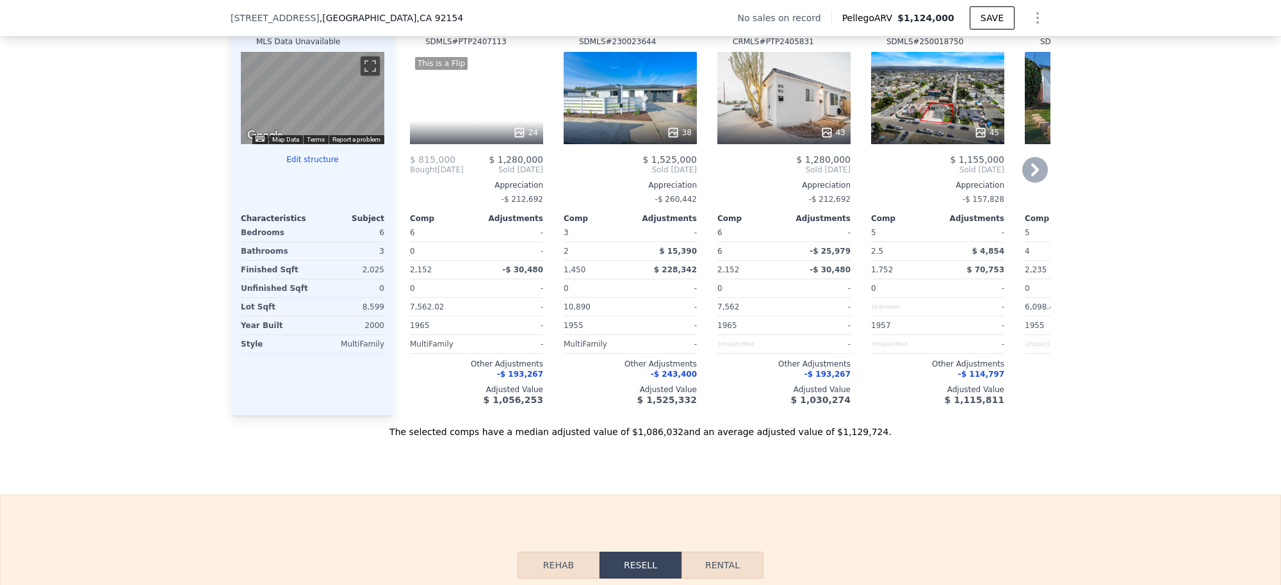
click at [477, 113] on div "This is a Flip 24" at bounding box center [476, 98] width 133 height 92
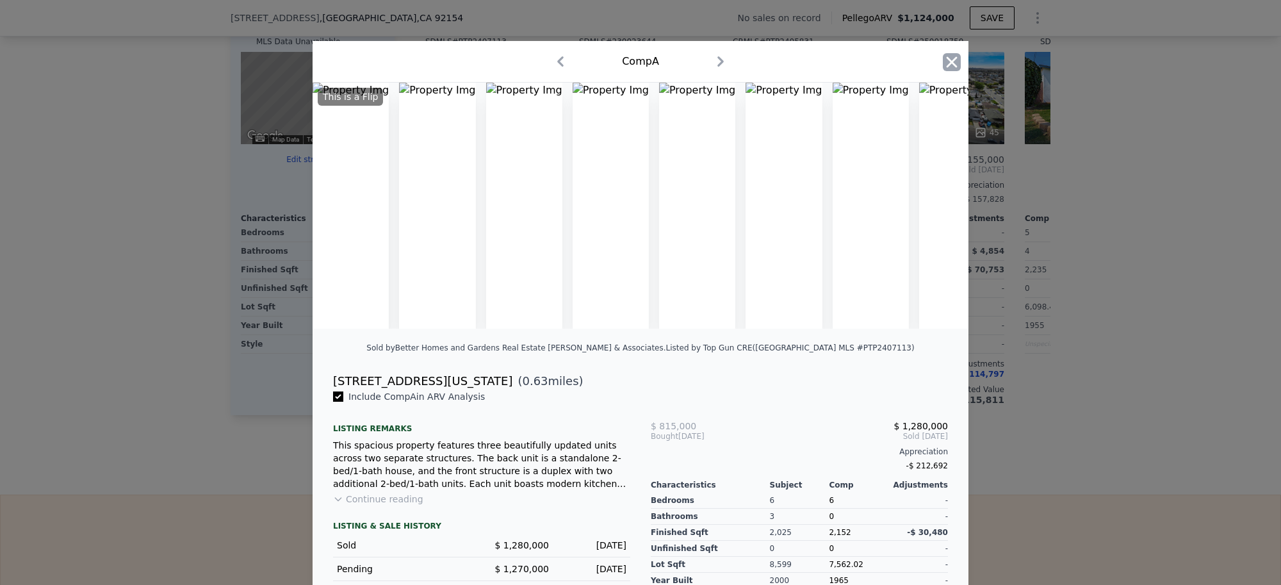
click at [947, 62] on icon "button" at bounding box center [952, 61] width 11 height 11
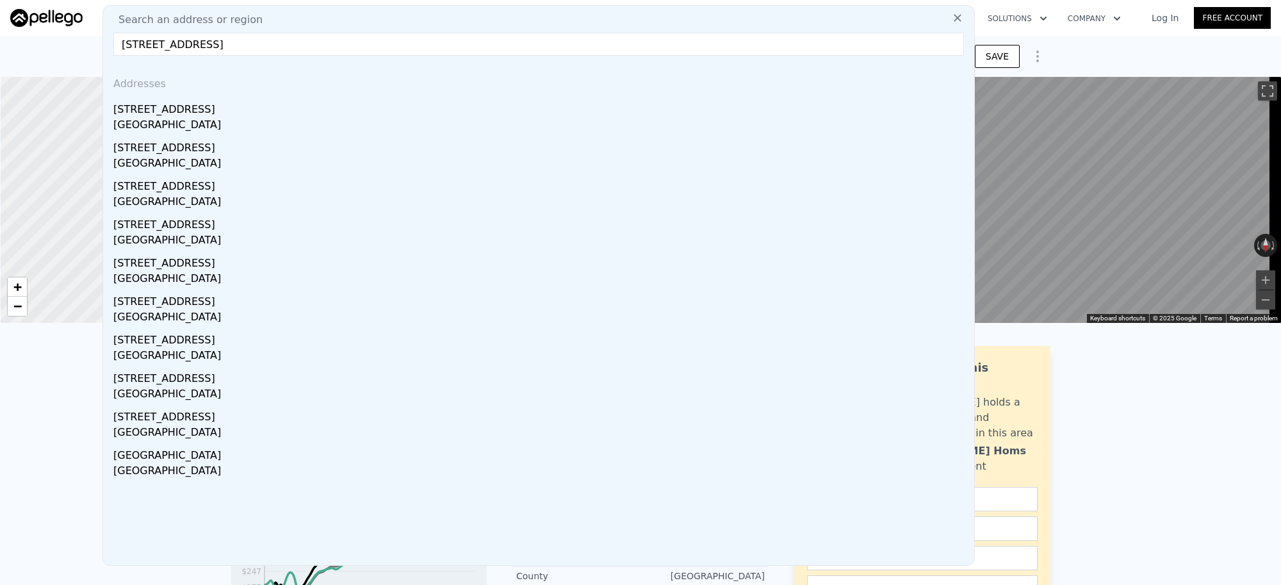
drag, startPoint x: 244, startPoint y: 107, endPoint x: 862, endPoint y: 17, distance: 624.7
click at [243, 106] on div "[STREET_ADDRESS]" at bounding box center [541, 107] width 856 height 21
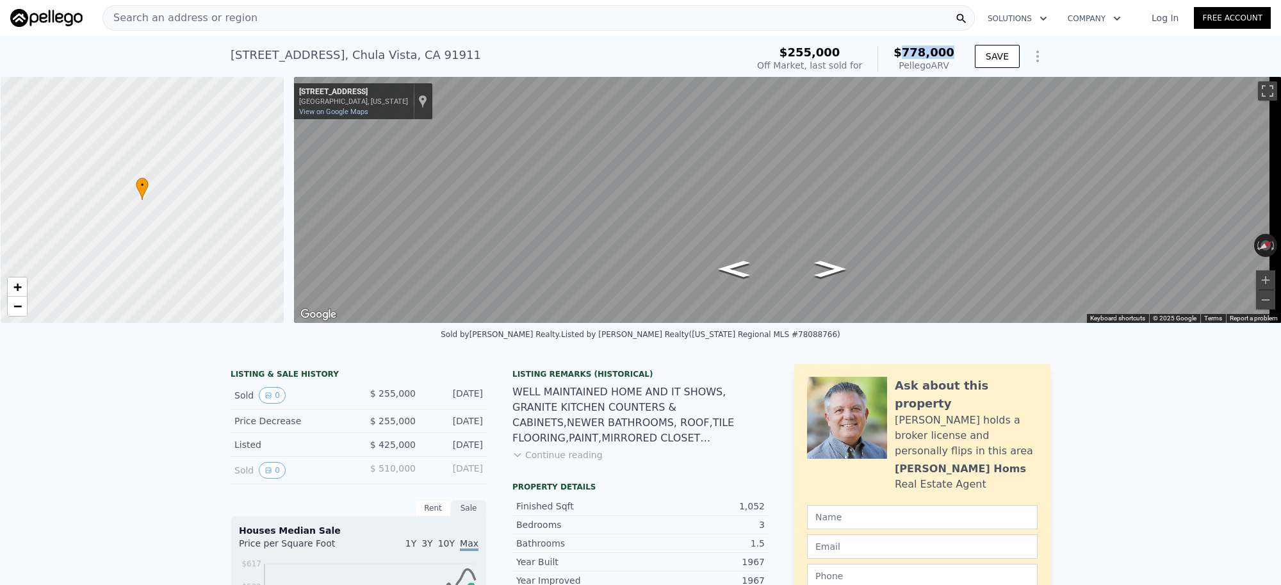
drag, startPoint x: 957, startPoint y: 53, endPoint x: 908, endPoint y: 54, distance: 48.1
click at [908, 54] on div "$255,000 Off Market, last sold for $778,000 Pellego ARV SAVE" at bounding box center [901, 59] width 299 height 36
copy span "778,000"
click at [293, 17] on div "Search an address or region" at bounding box center [539, 18] width 873 height 26
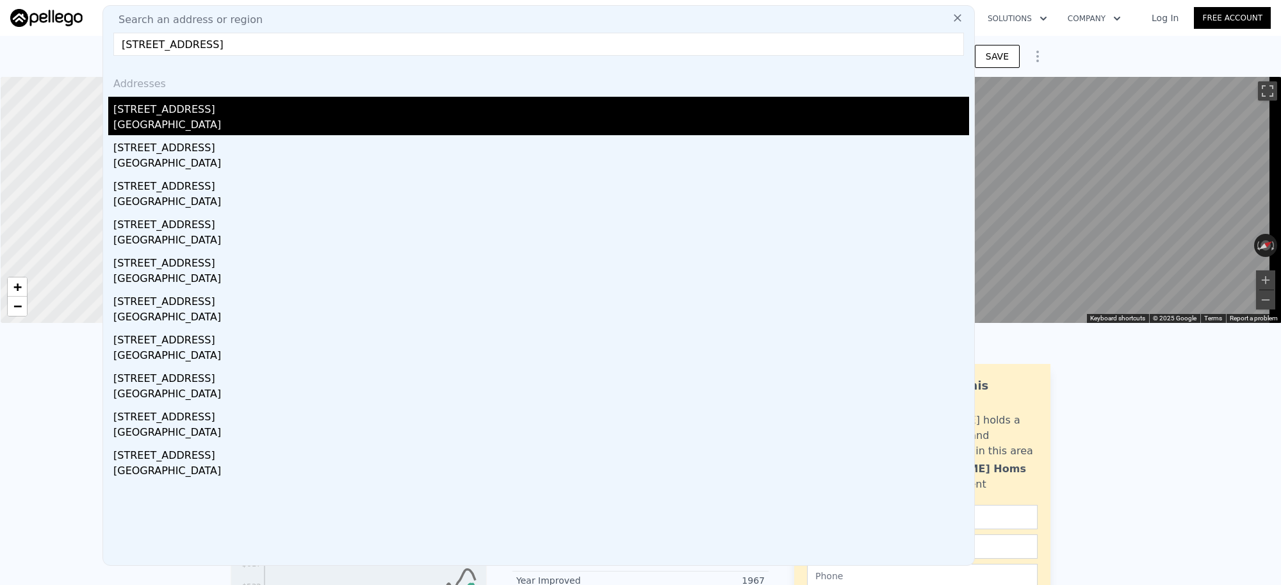
type input "8586 Encinitas Way, San Diego, CA 92114"
click at [212, 119] on div "San Diego, CA 92114" at bounding box center [541, 126] width 856 height 18
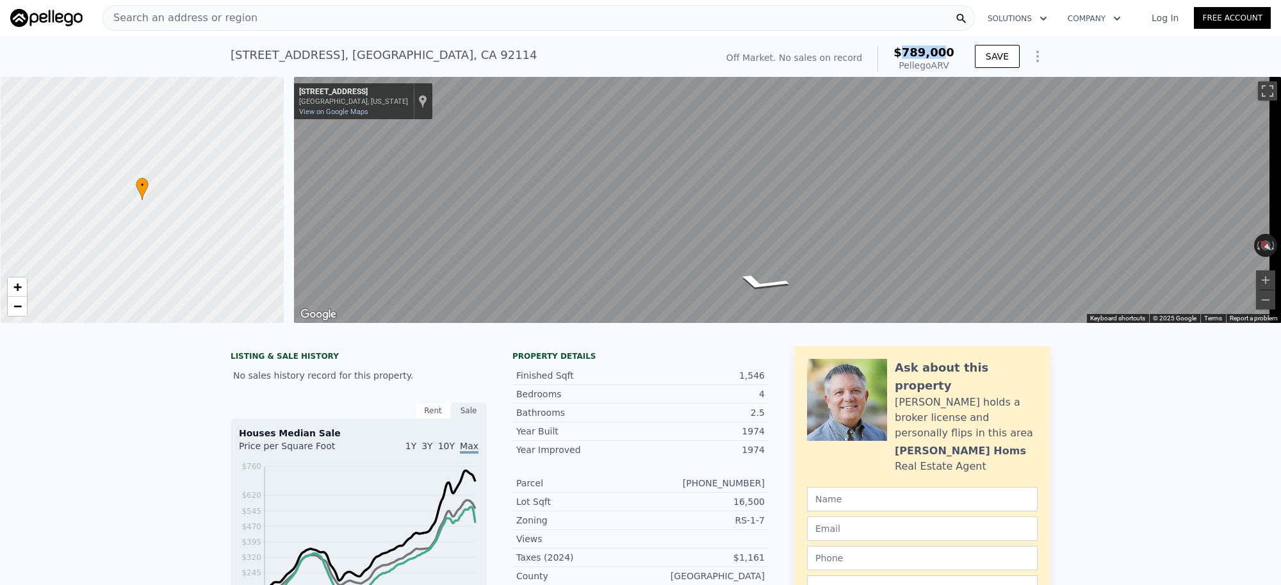
drag, startPoint x: 942, startPoint y: 54, endPoint x: 951, endPoint y: 54, distance: 9.6
click at [951, 54] on div "Off Market. No sales on record $789,000 Pellego ARV" at bounding box center [840, 59] width 238 height 36
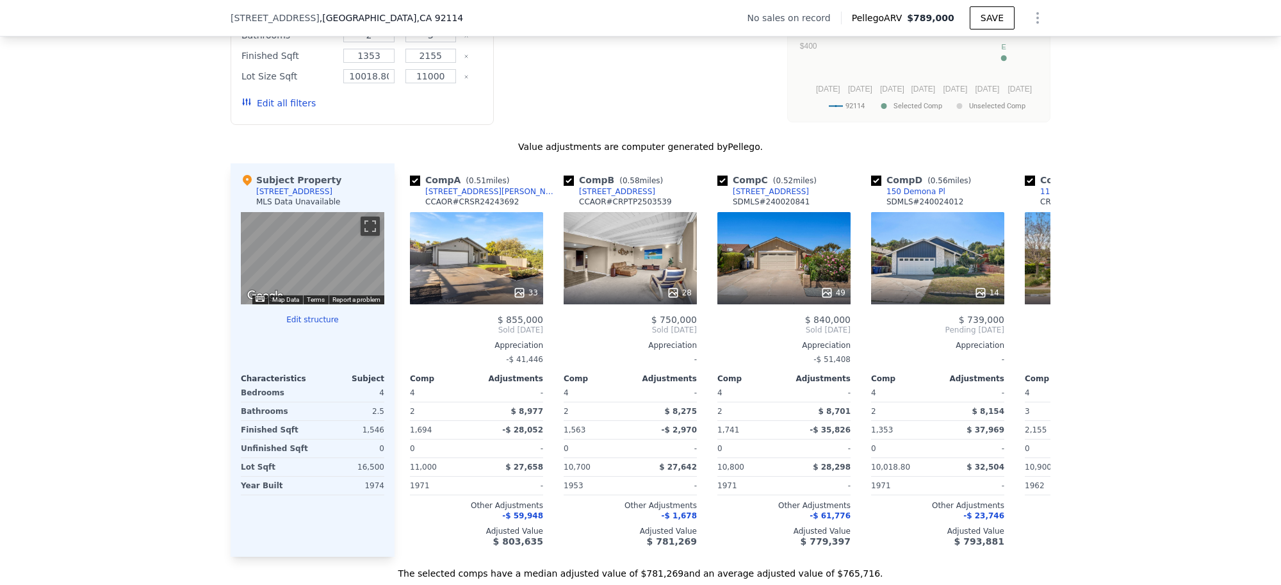
scroll to position [1677, 0]
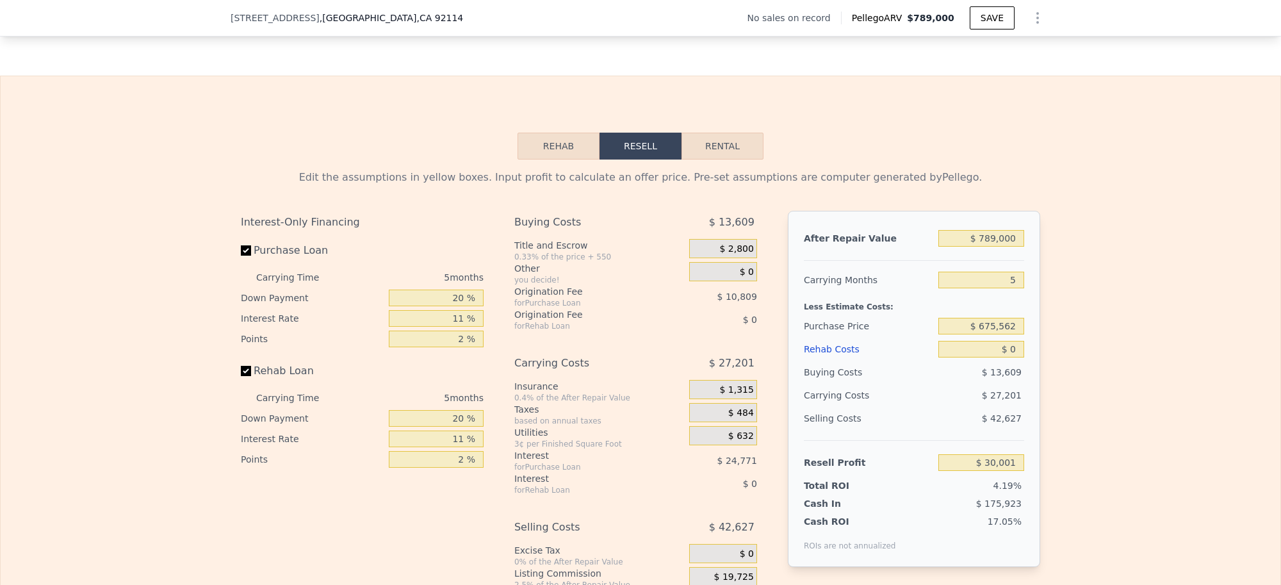
click at [547, 160] on button "Rehab" at bounding box center [559, 146] width 82 height 27
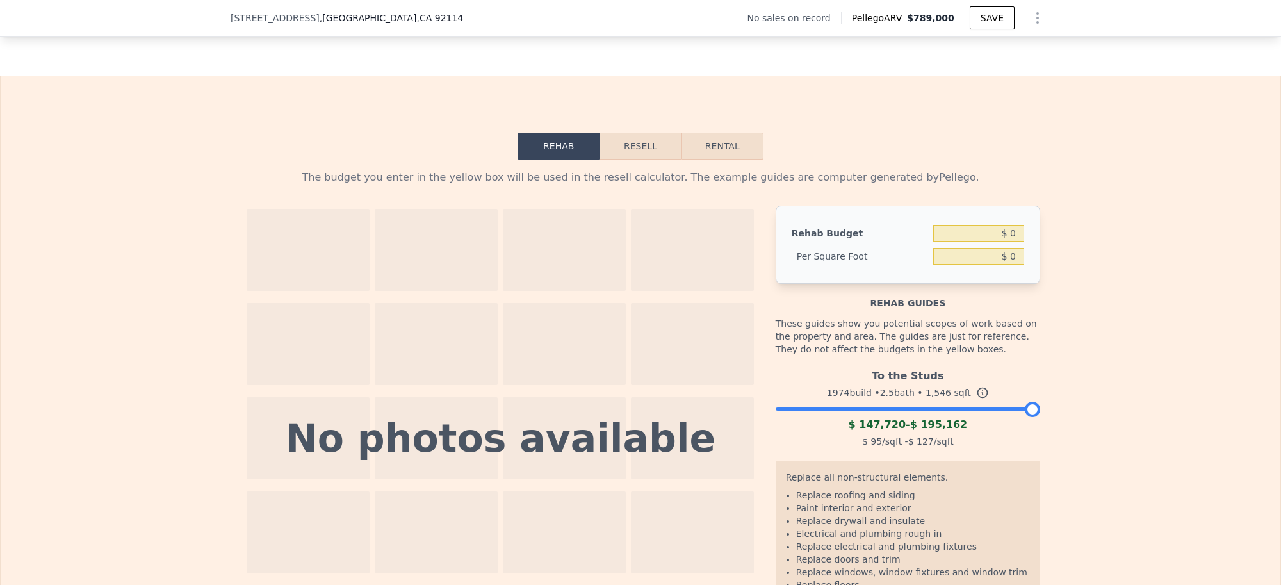
click at [950, 409] on div at bounding box center [908, 406] width 265 height 8
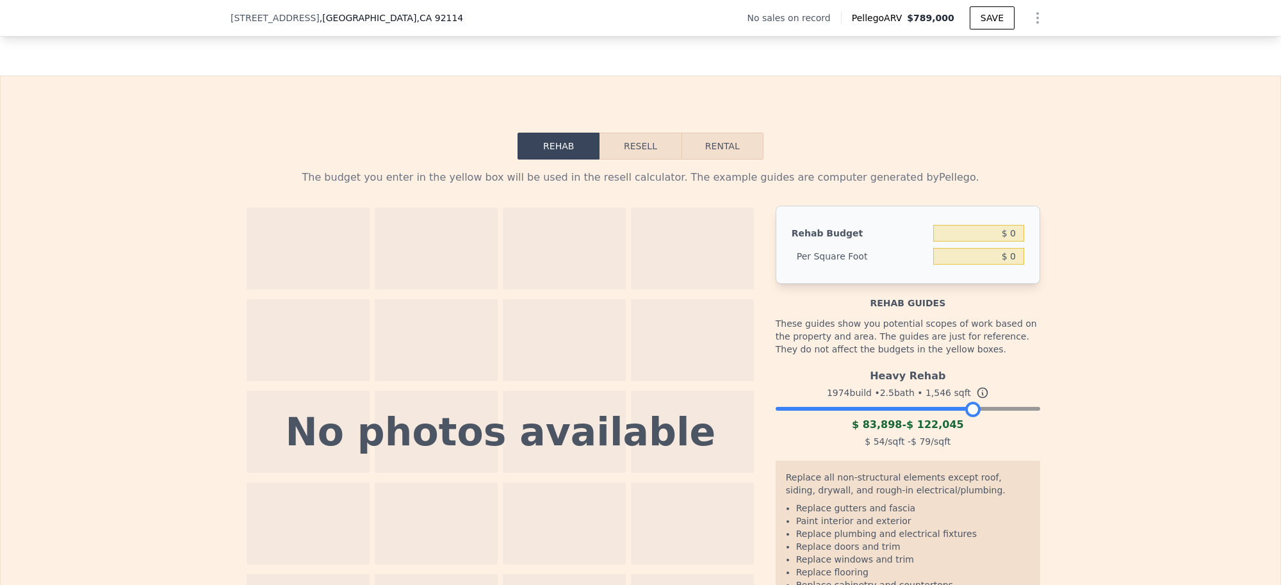
click at [969, 409] on div at bounding box center [908, 406] width 265 height 8
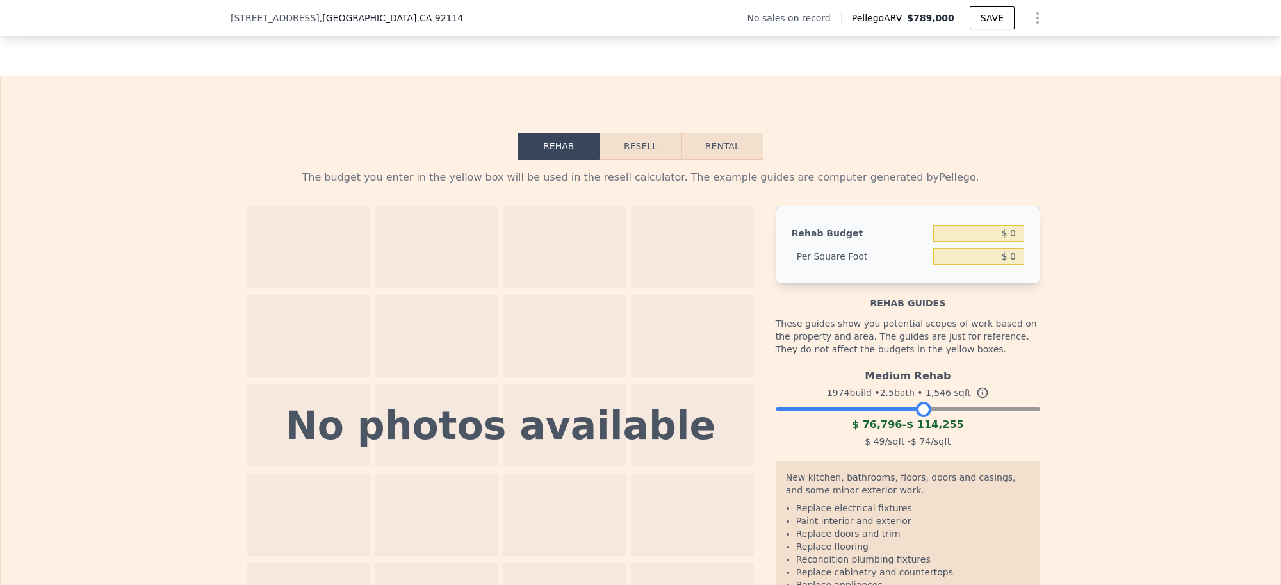
click at [917, 409] on div at bounding box center [908, 406] width 265 height 8
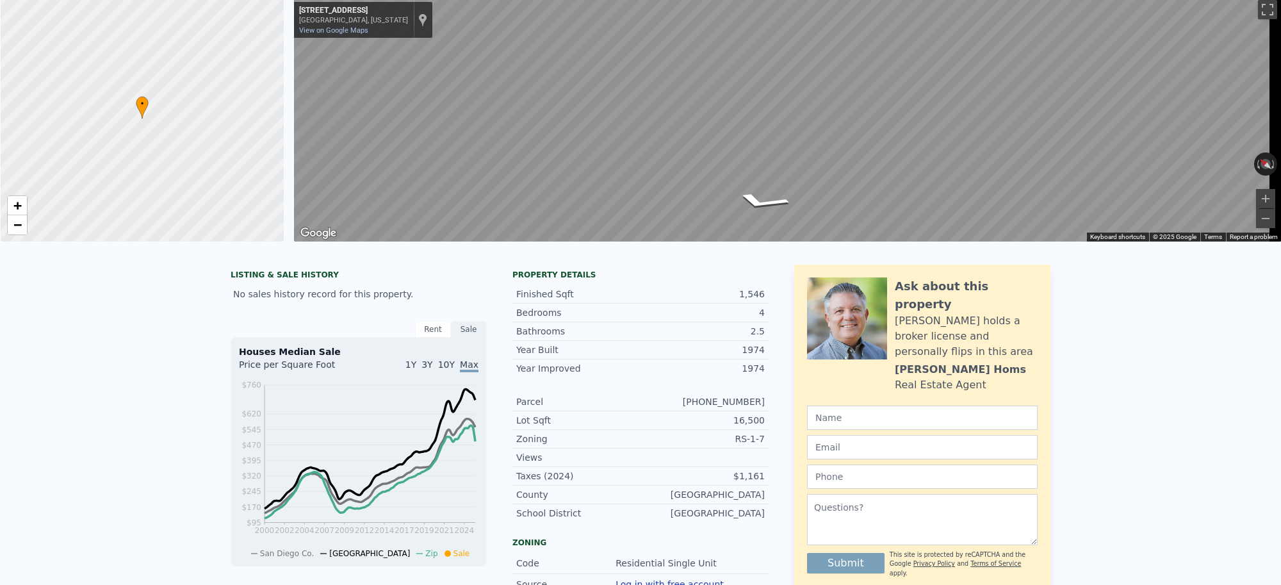
scroll to position [0, 0]
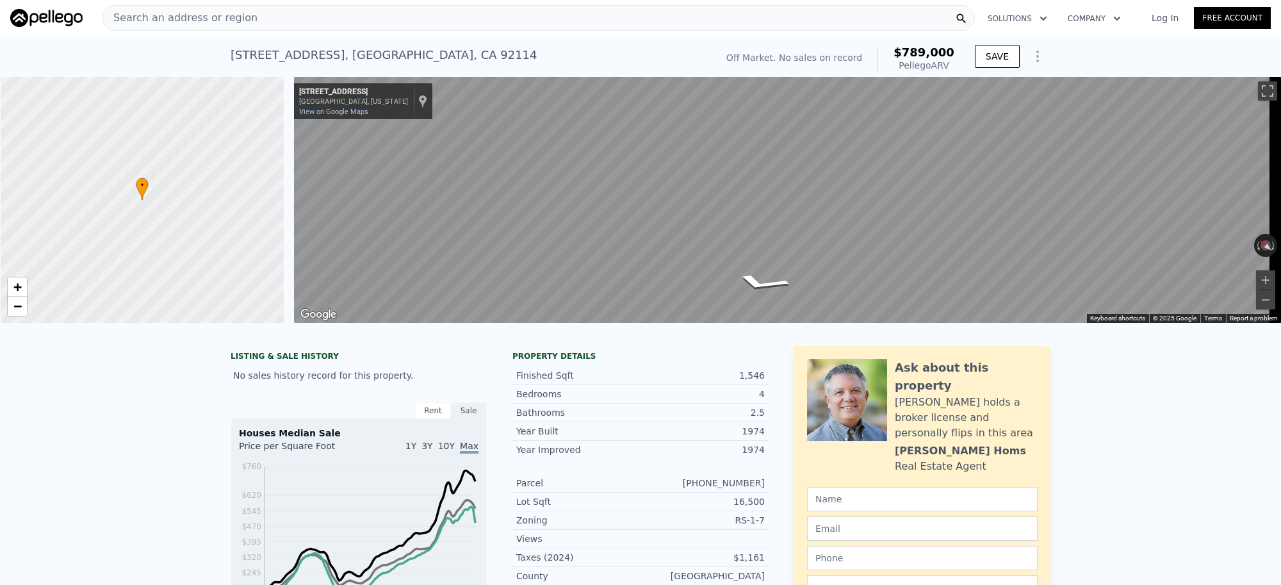
click at [275, 17] on div "Search an address or region" at bounding box center [539, 18] width 873 height 26
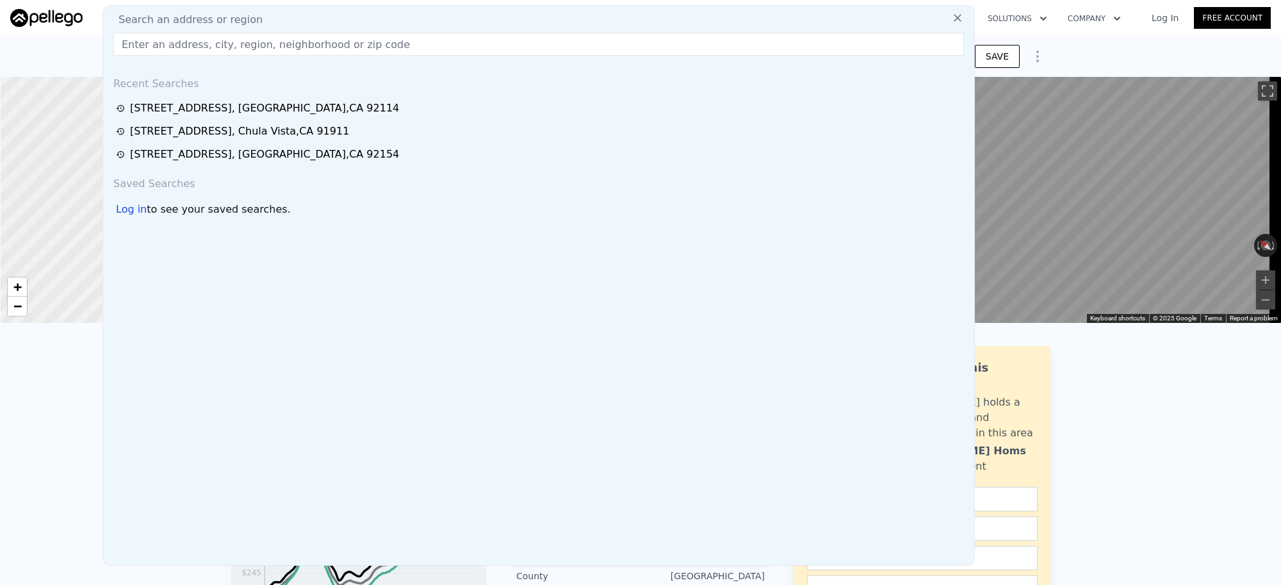
type input "10902 Whippletree Lane, Spring Valley, CA 91978"
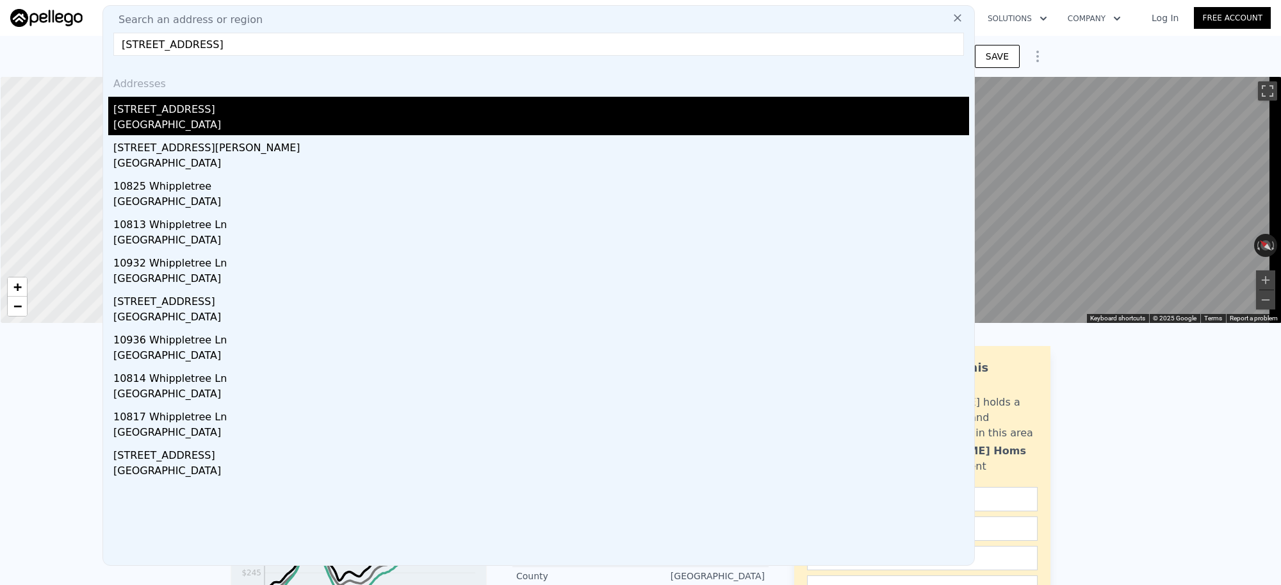
click at [217, 122] on div "Spring Valley, CA 91978" at bounding box center [541, 126] width 856 height 18
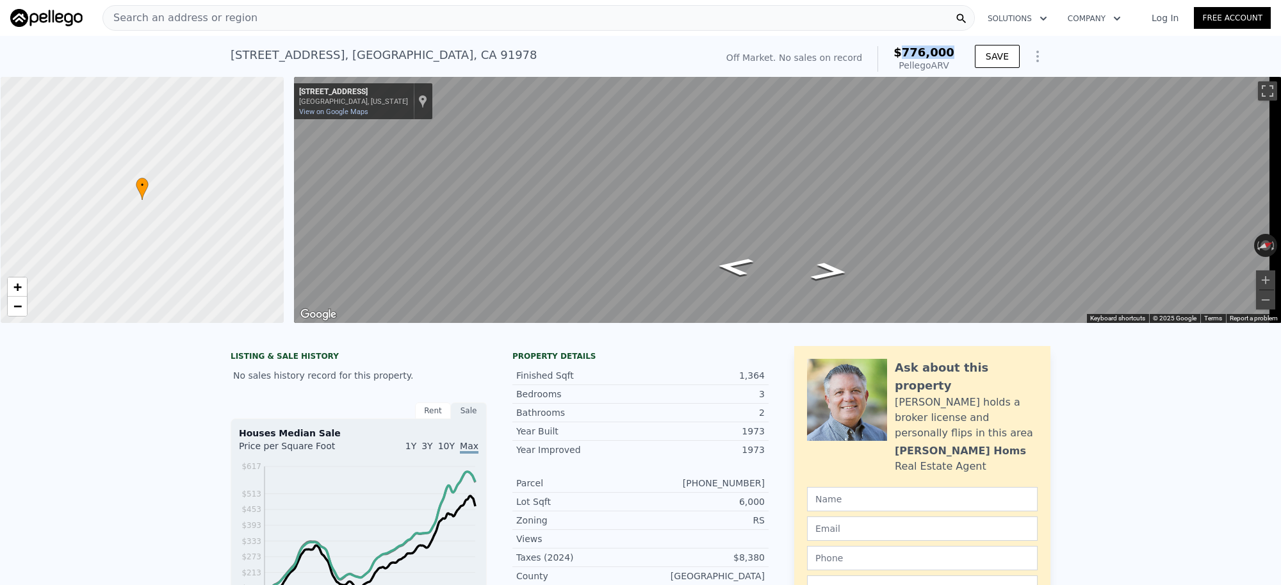
drag, startPoint x: 953, startPoint y: 49, endPoint x: 910, endPoint y: 52, distance: 43.0
click at [910, 52] on div "Off Market. No sales on record $776,000 Pellego ARV" at bounding box center [840, 59] width 238 height 36
copy span "776,000"
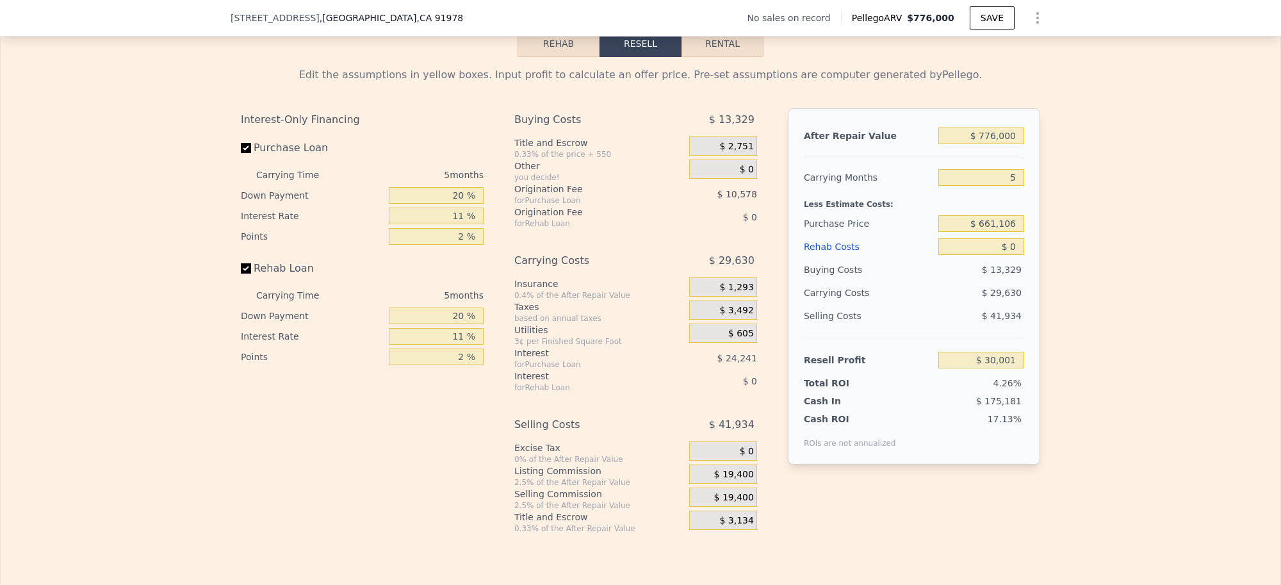
scroll to position [1677, 0]
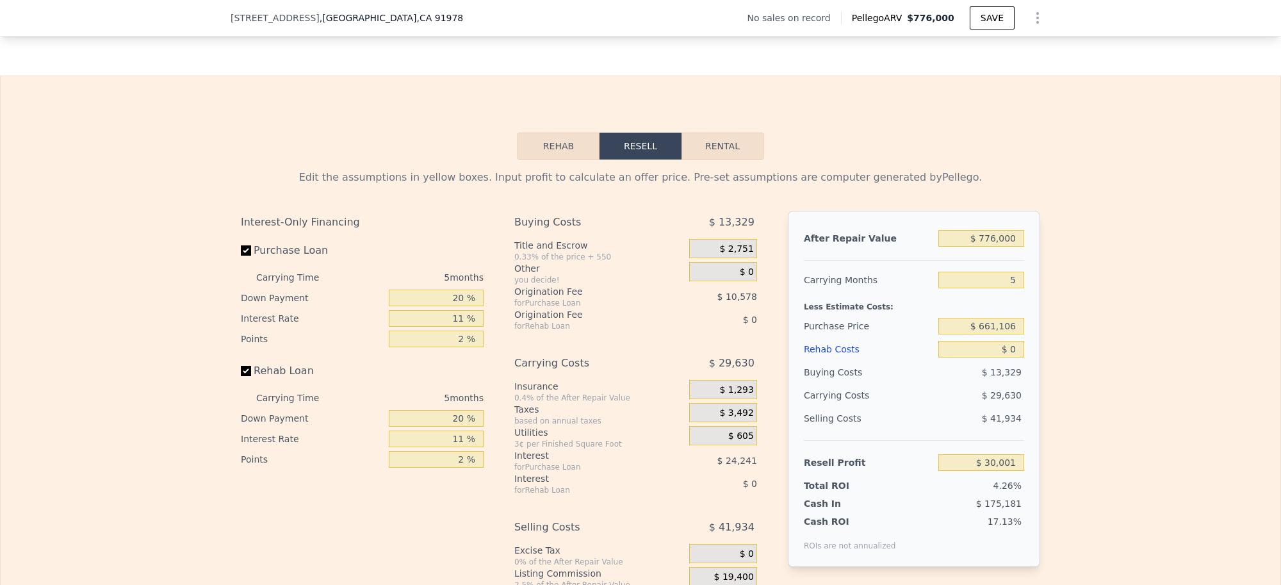
click at [547, 160] on button "Rehab" at bounding box center [559, 146] width 82 height 27
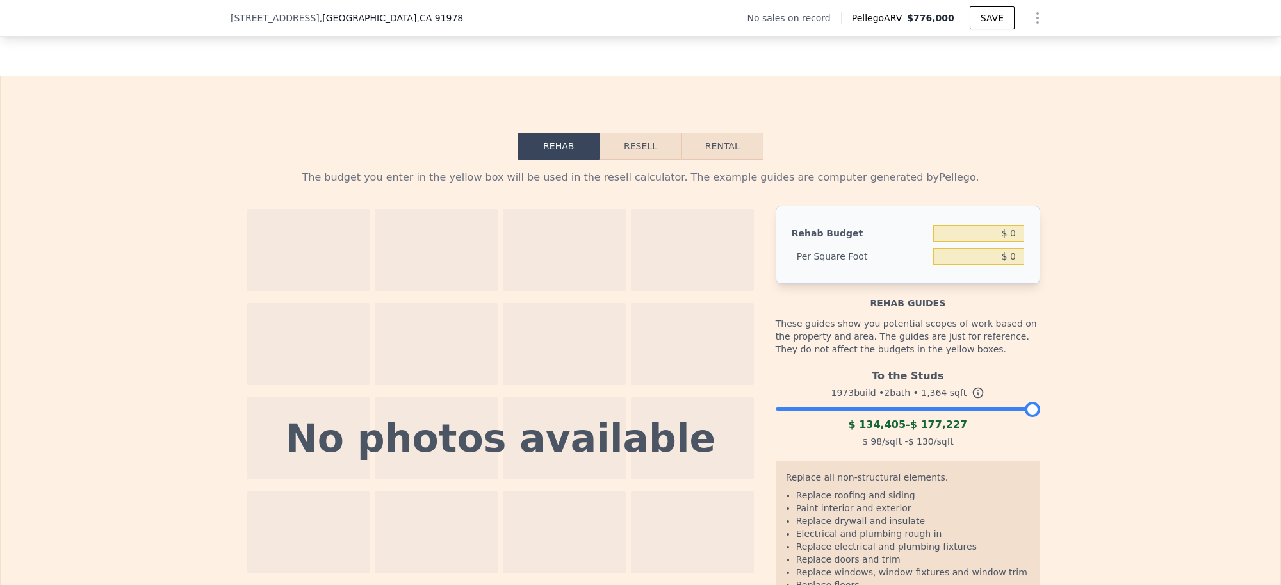
click at [924, 409] on div at bounding box center [908, 406] width 265 height 8
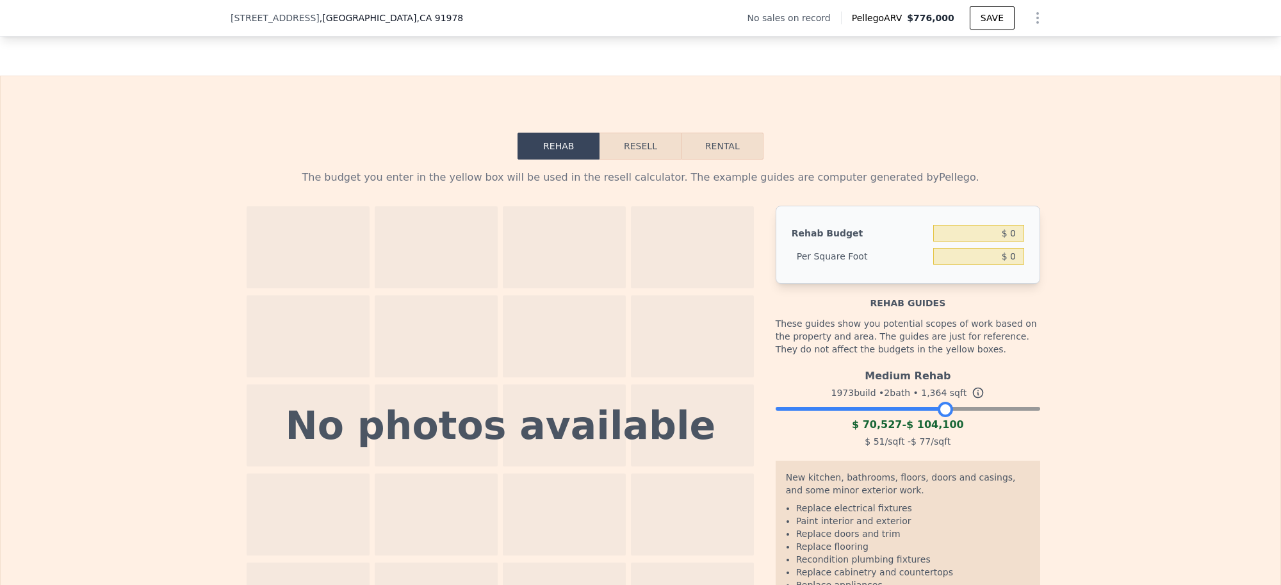
click at [941, 409] on div at bounding box center [908, 406] width 265 height 8
click at [962, 438] on div "Medium Rehab 1973 build • 2 bath • 1,364 sqft $ 70,527 - $ 104,100 $ 51 /sqft -…" at bounding box center [908, 406] width 265 height 87
click at [953, 409] on div at bounding box center [908, 406] width 265 height 8
click at [965, 409] on div at bounding box center [908, 406] width 265 height 8
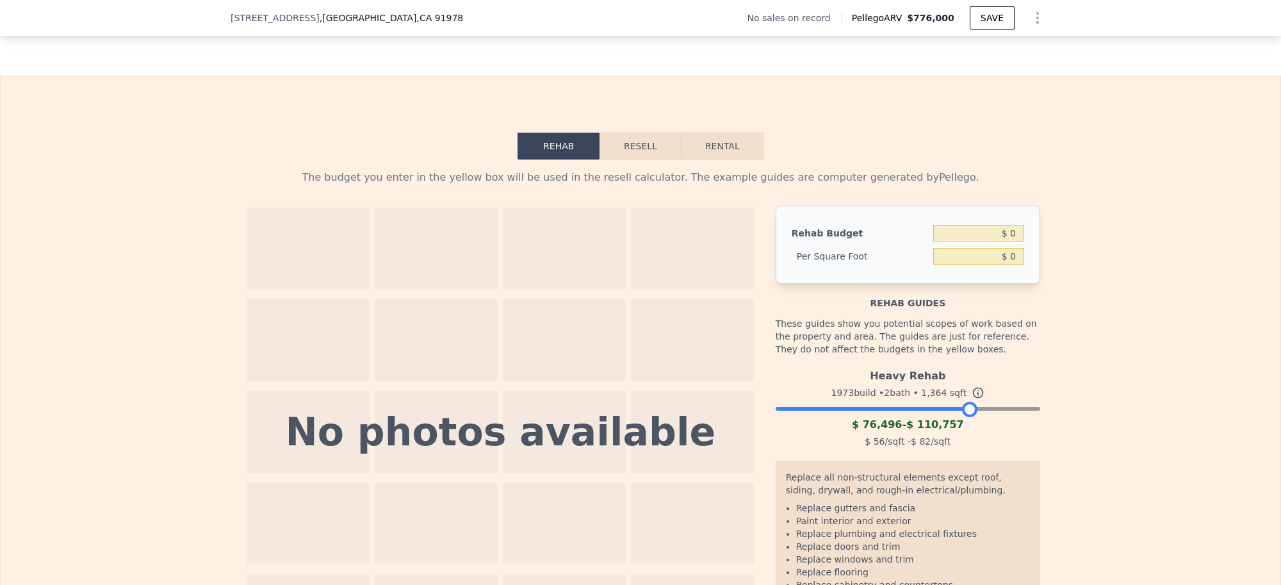
click at [937, 438] on div "Heavy Rehab 1973 build • 2 bath • 1,364 sqft $ 76,496 - $ 110,757 $ 56 /sqft - …" at bounding box center [908, 406] width 265 height 87
click at [937, 409] on div at bounding box center [908, 406] width 265 height 8
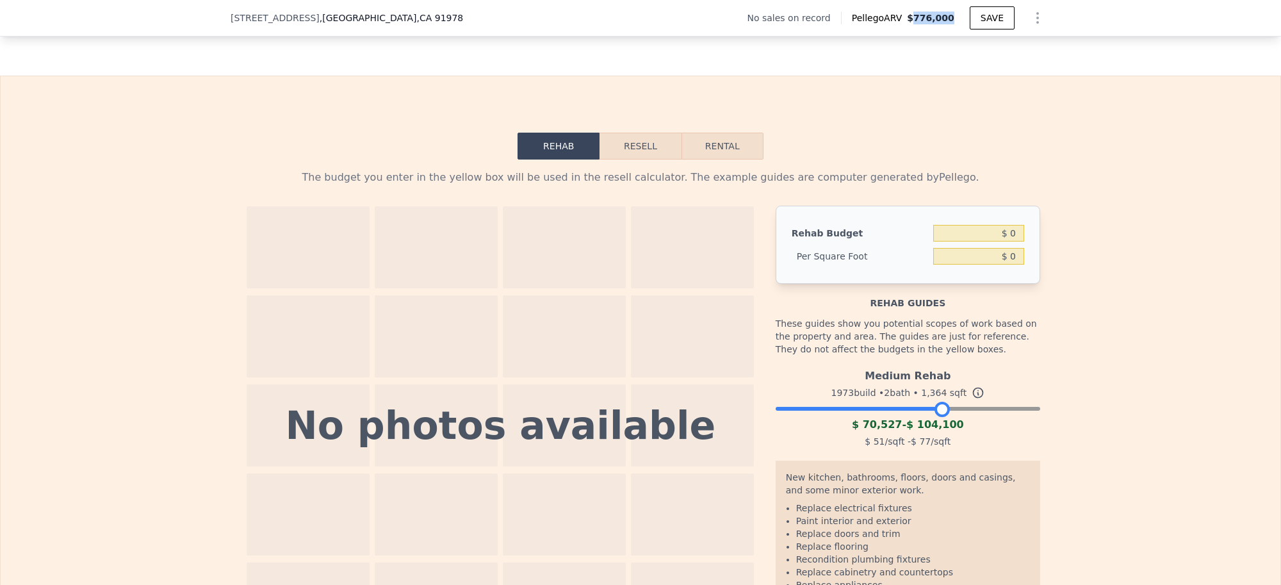
drag, startPoint x: 949, startPoint y: 18, endPoint x: 414, endPoint y: 2, distance: 535.2
click at [918, 21] on span "$776,000" at bounding box center [930, 18] width 47 height 10
copy span "776,000"
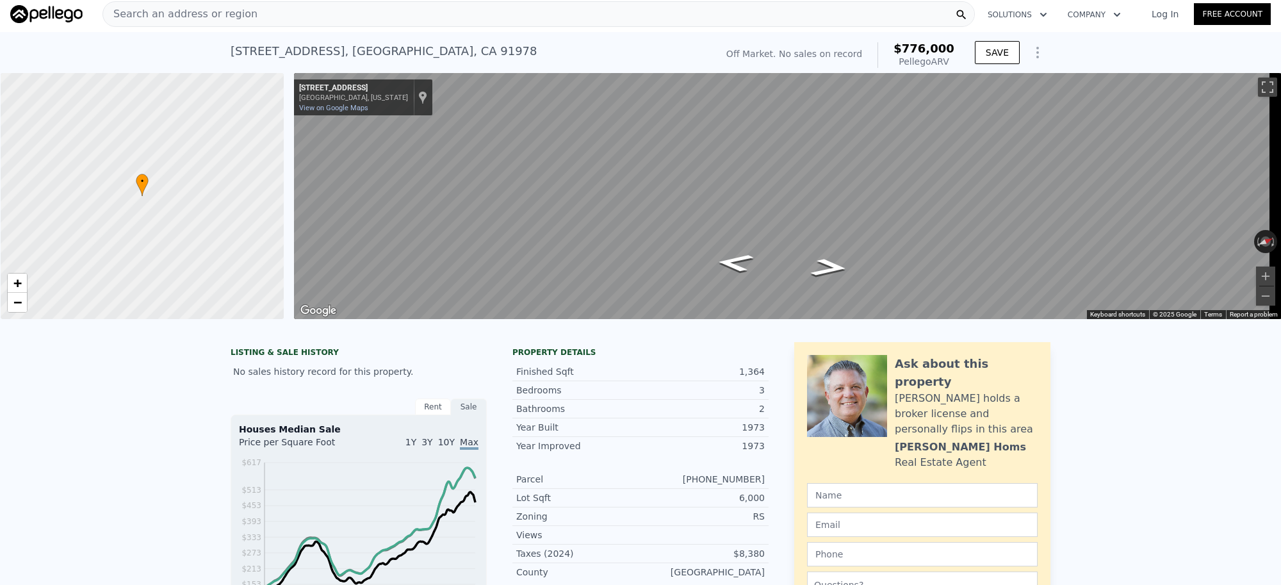
scroll to position [0, 0]
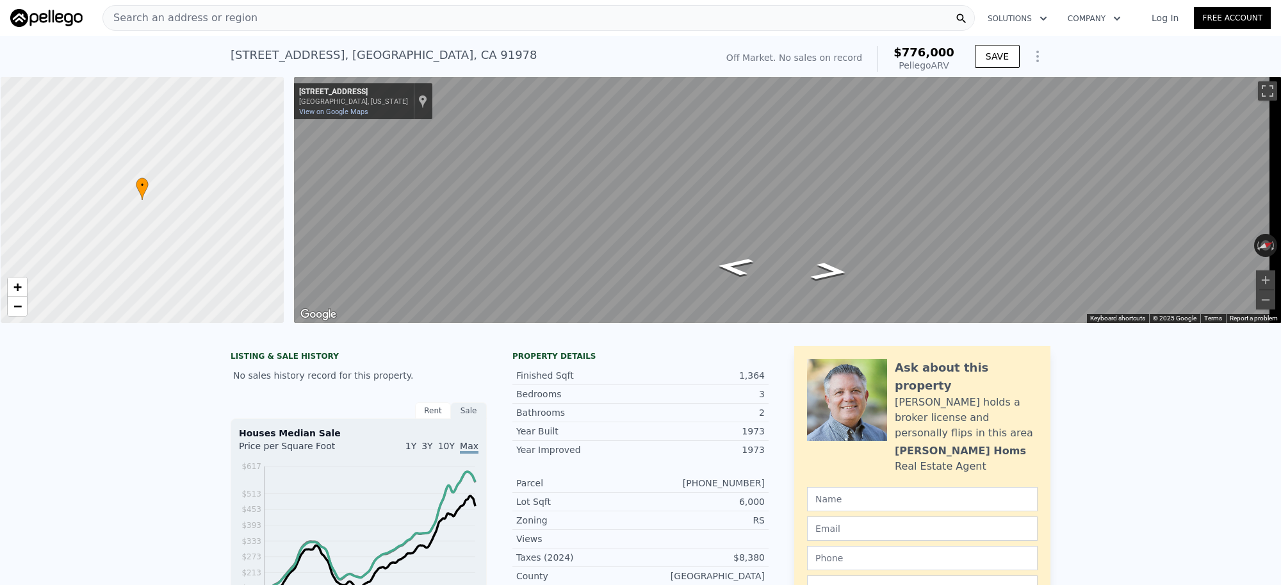
click at [204, 7] on div "Search an address or region" at bounding box center [180, 18] width 154 height 24
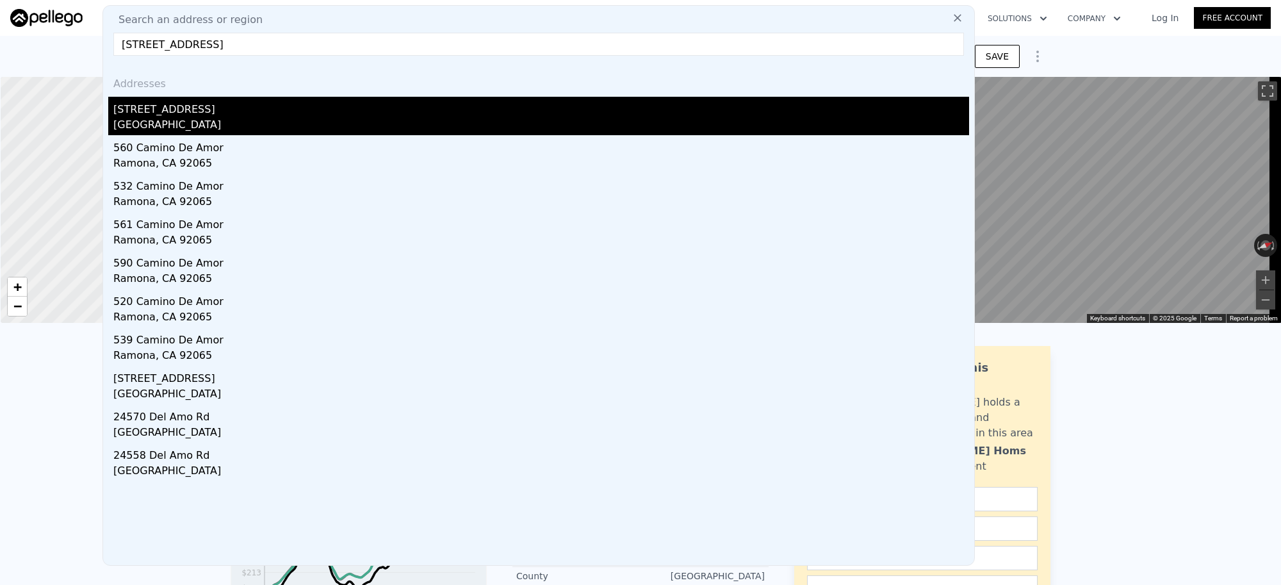
type input "[STREET_ADDRESS]"
click at [160, 114] on div "[STREET_ADDRESS]" at bounding box center [541, 107] width 856 height 21
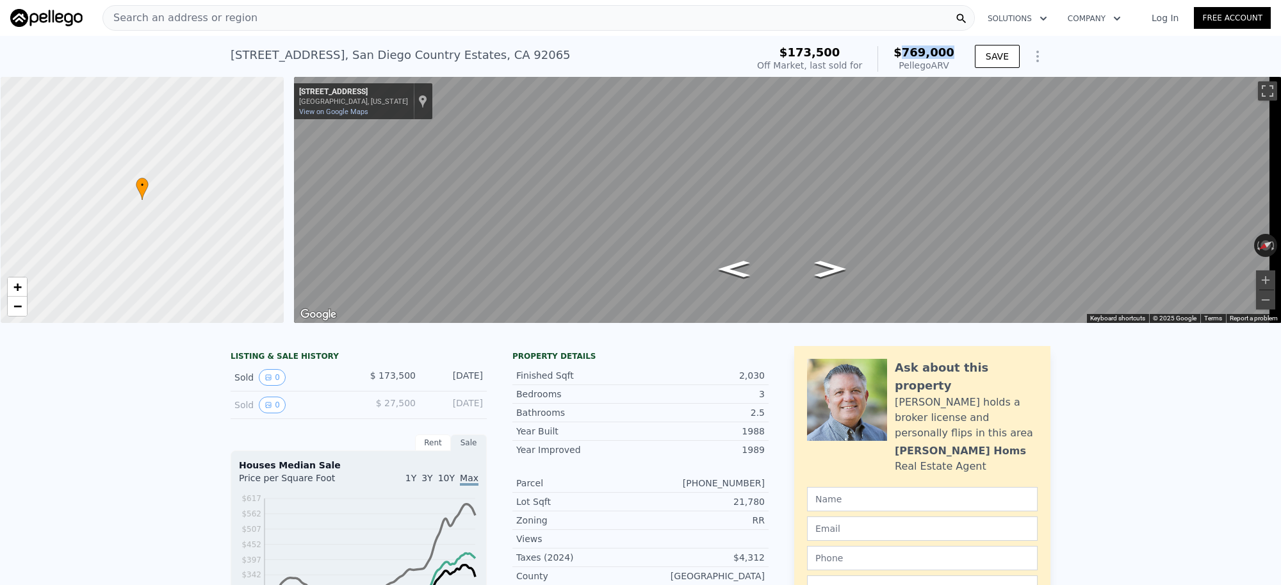
drag, startPoint x: 950, startPoint y: 56, endPoint x: 910, endPoint y: 53, distance: 39.2
click at [910, 53] on span "$769,000" at bounding box center [924, 51] width 61 height 13
copy span "769,000"
click at [266, 22] on div "Search an address or region" at bounding box center [539, 18] width 873 height 26
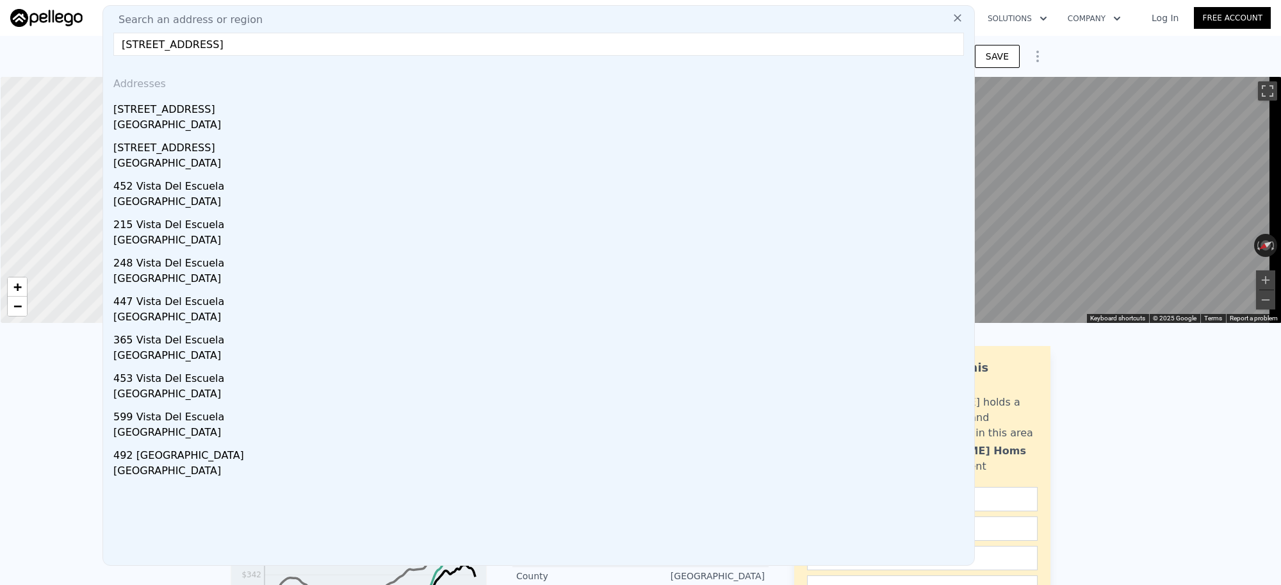
click at [181, 119] on div "[GEOGRAPHIC_DATA]" at bounding box center [541, 126] width 856 height 18
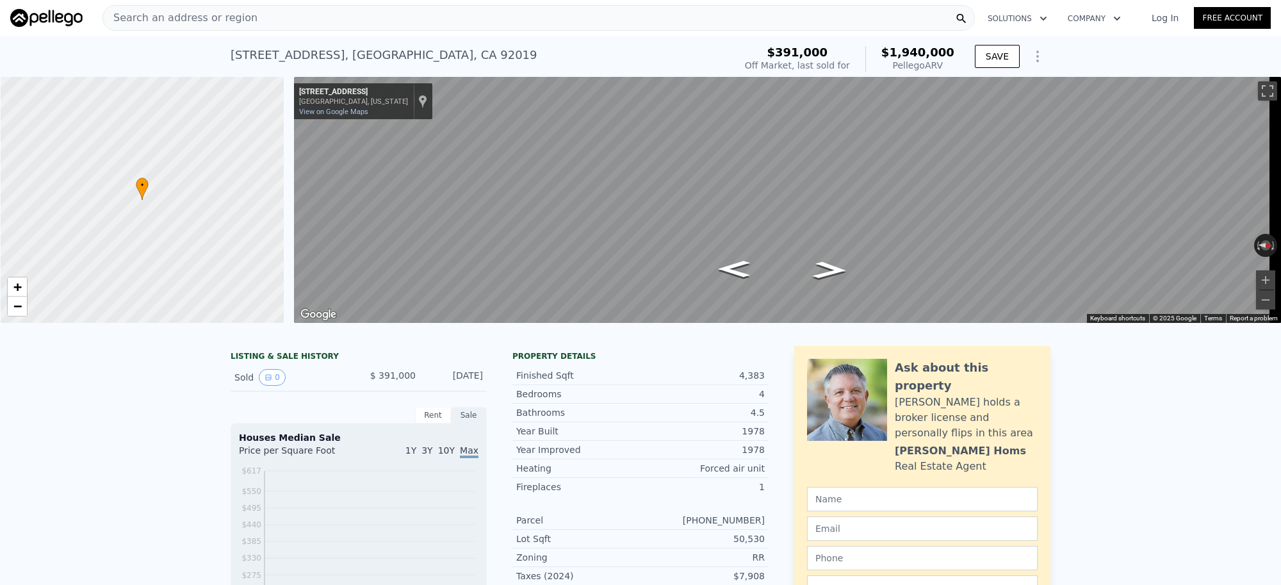
click at [901, 53] on span "$1,940,000" at bounding box center [918, 51] width 73 height 13
click at [900, 54] on span "$1,940,000" at bounding box center [918, 51] width 73 height 13
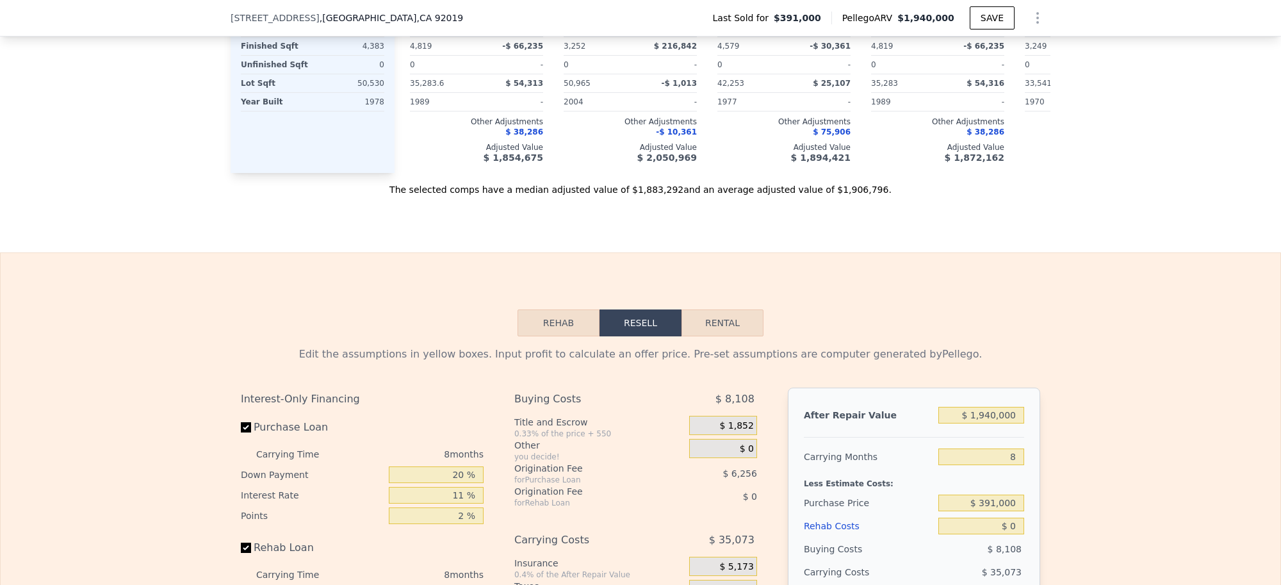
scroll to position [1517, 0]
click at [549, 334] on button "Rehab" at bounding box center [559, 321] width 82 height 27
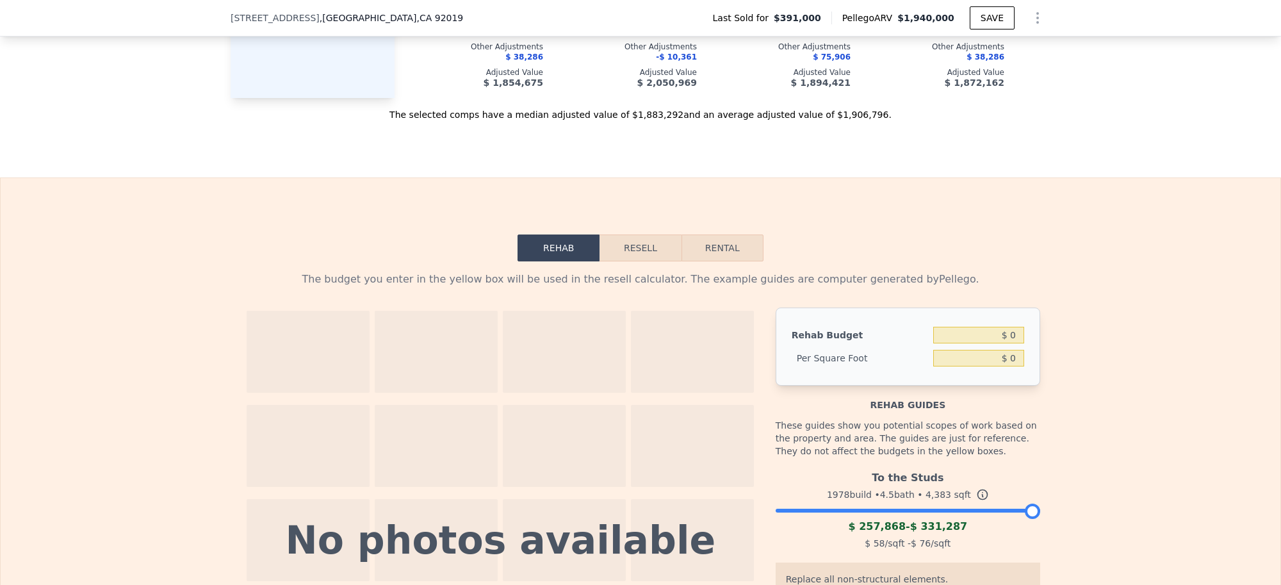
scroll to position [1757, 0]
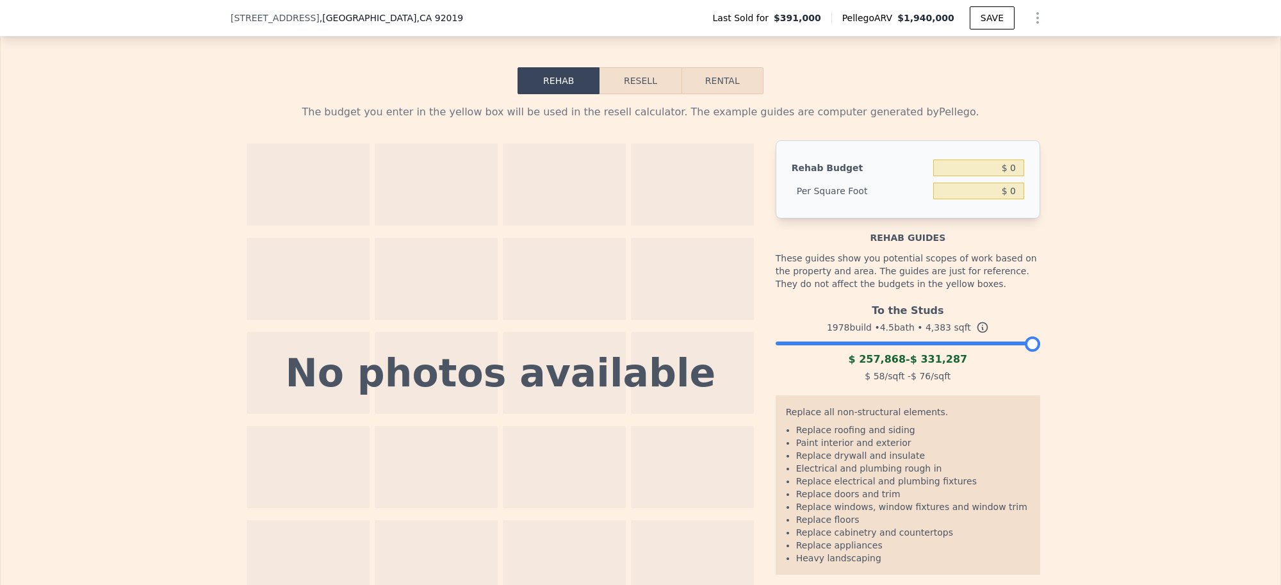
click at [923, 344] on div at bounding box center [908, 340] width 265 height 8
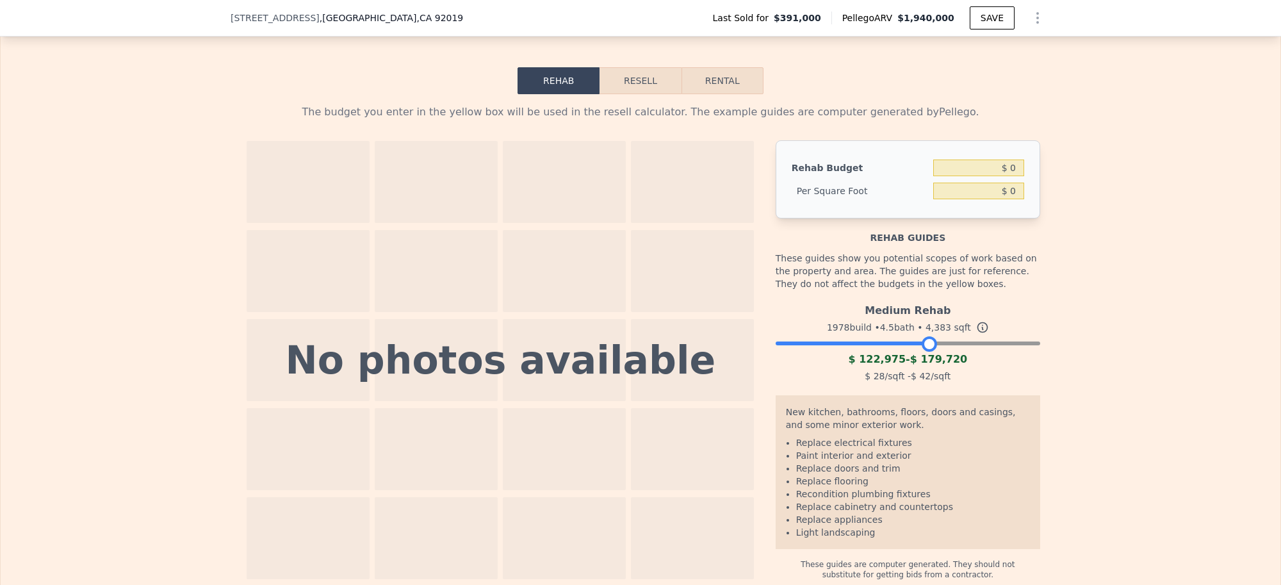
scroll to position [328, 0]
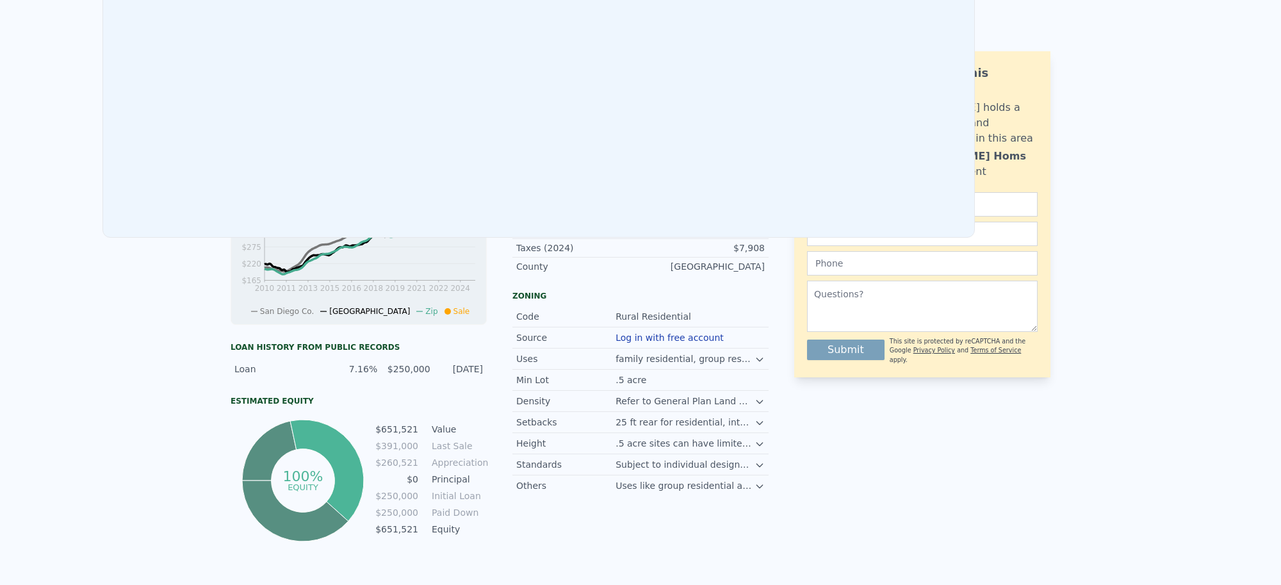
scroll to position [0, 0]
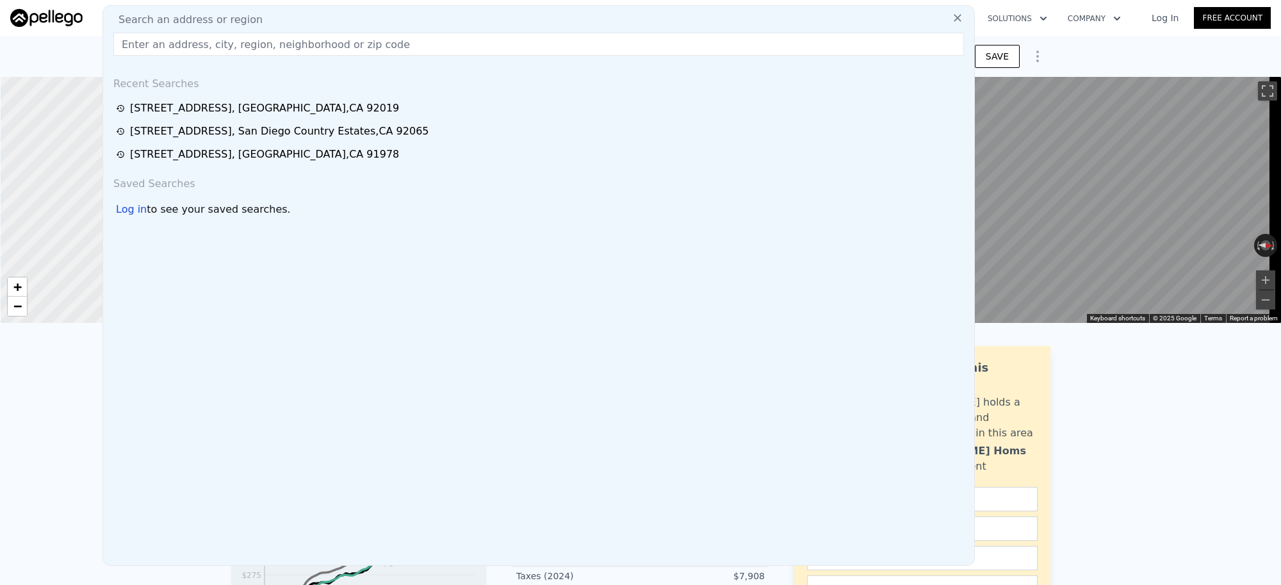
type input "[STREET_ADDRESS][PERSON_NAME]"
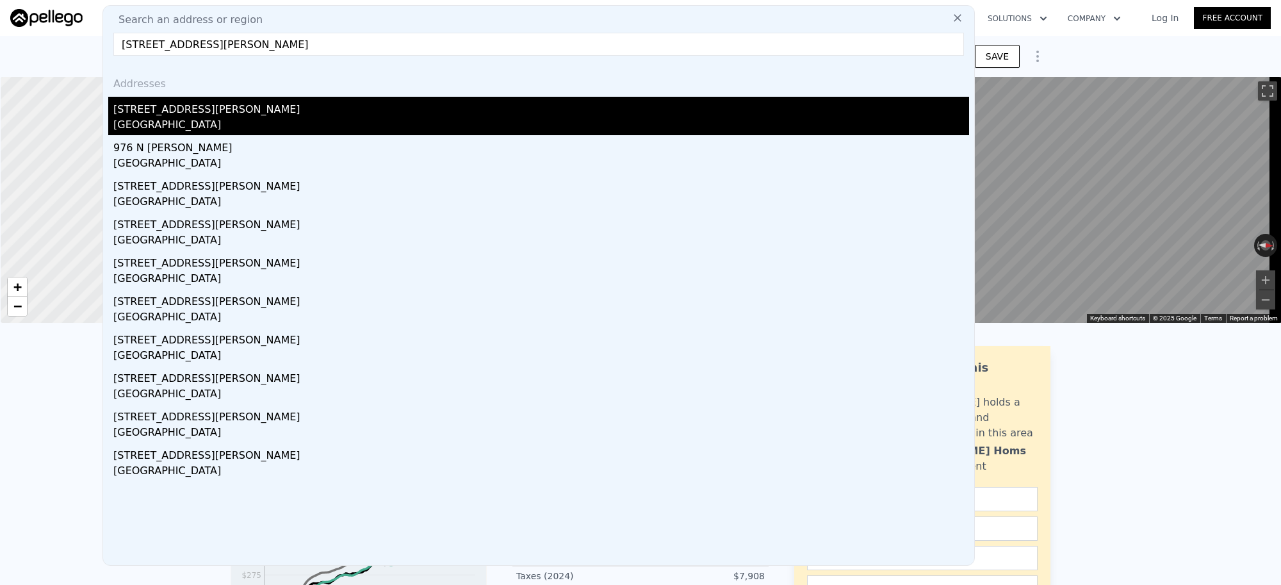
click at [225, 125] on div "[GEOGRAPHIC_DATA]" at bounding box center [541, 126] width 856 height 18
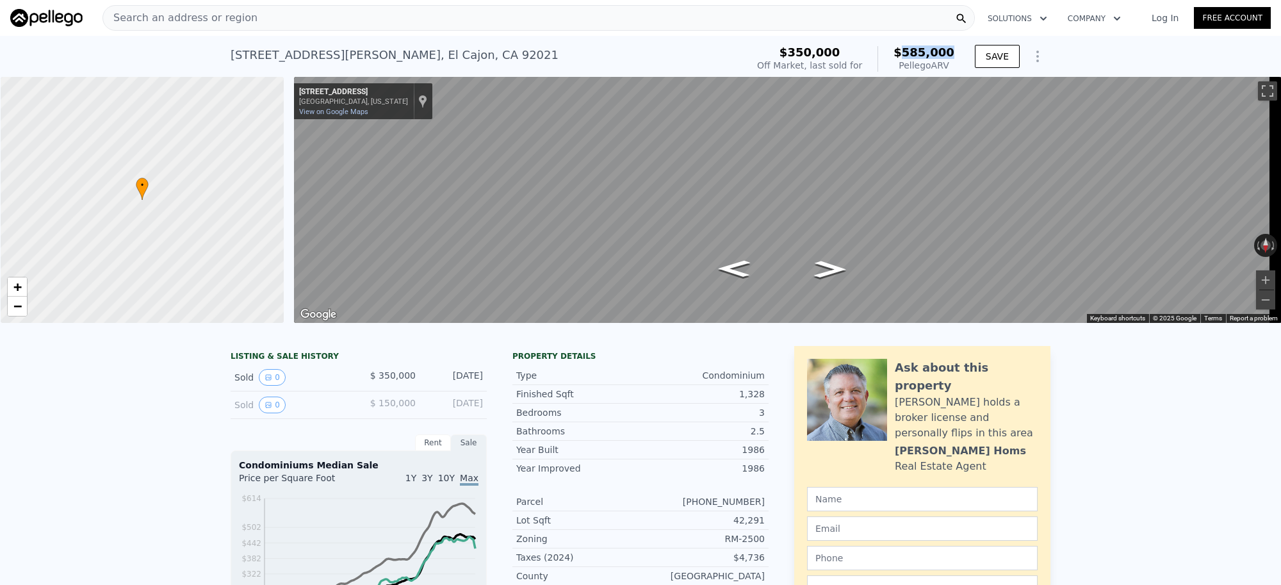
drag, startPoint x: 952, startPoint y: 51, endPoint x: 907, endPoint y: 54, distance: 45.6
click at [907, 54] on div "$350,000 Off Market, last sold for $585,000 Pellego ARV" at bounding box center [856, 59] width 208 height 36
copy span "585,000"
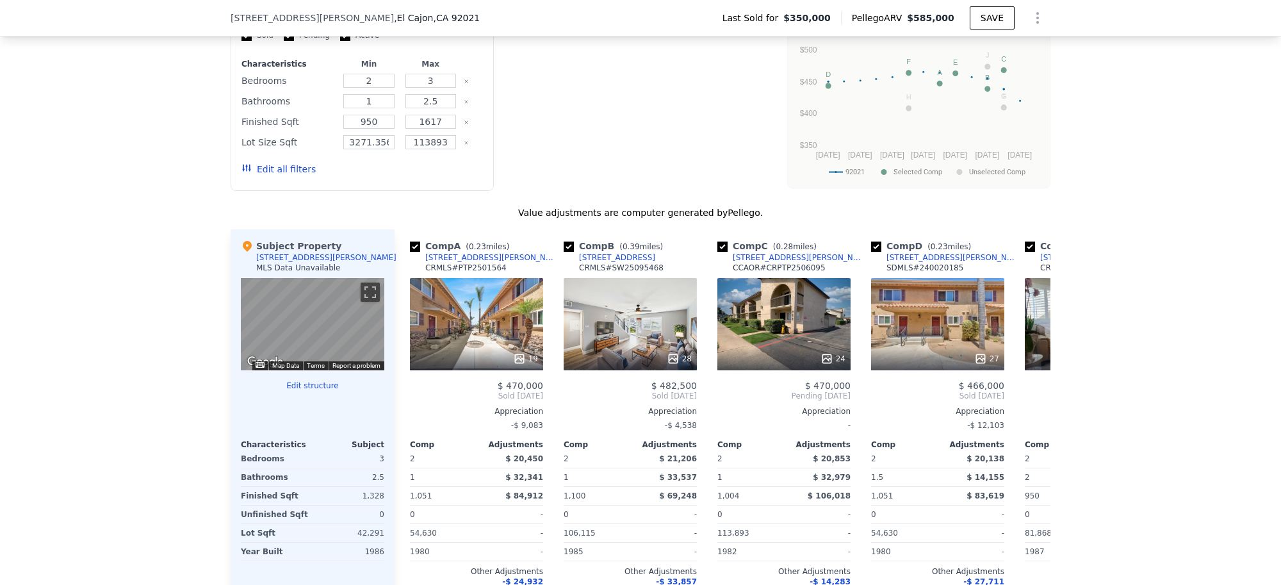
scroll to position [1677, 0]
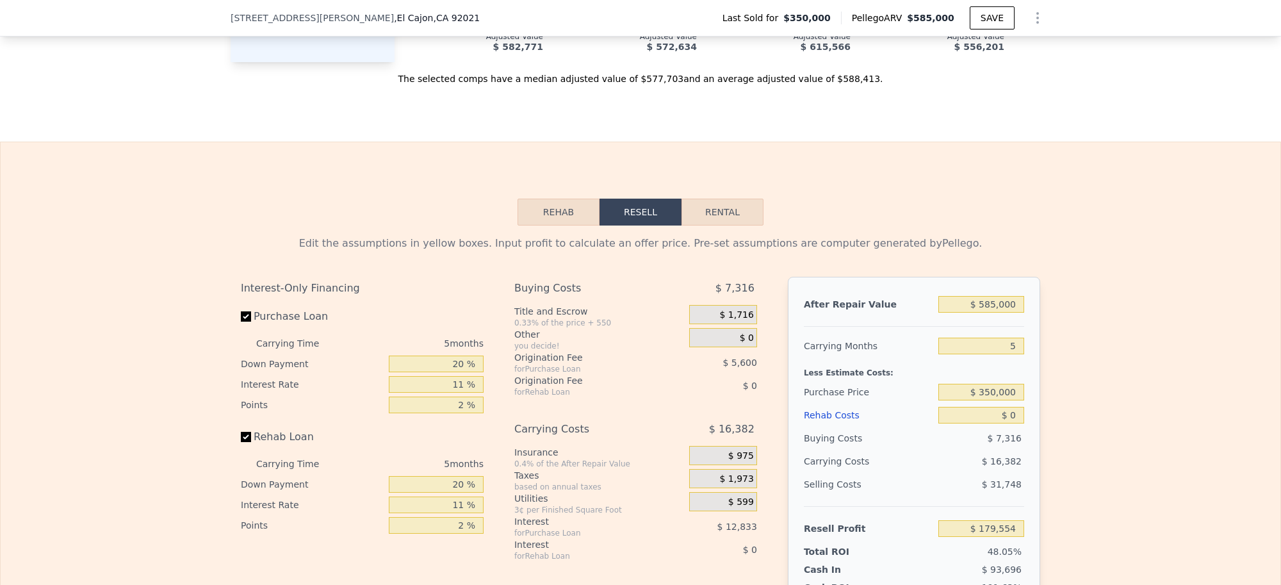
click at [548, 226] on button "Rehab" at bounding box center [559, 212] width 82 height 27
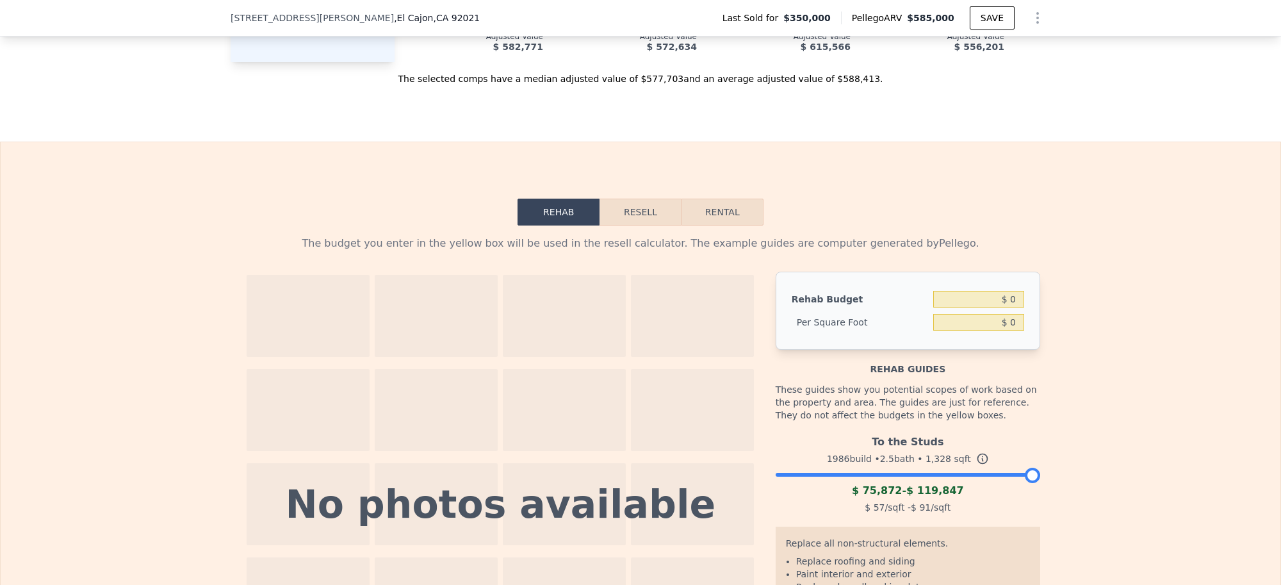
click at [930, 504] on div "To the Studs 1986 build • 2.5 bath • 1,328 sqft $ 75,872 - $ 119,847 $ 57 /sqft…" at bounding box center [908, 472] width 265 height 87
click at [939, 475] on div at bounding box center [908, 472] width 265 height 8
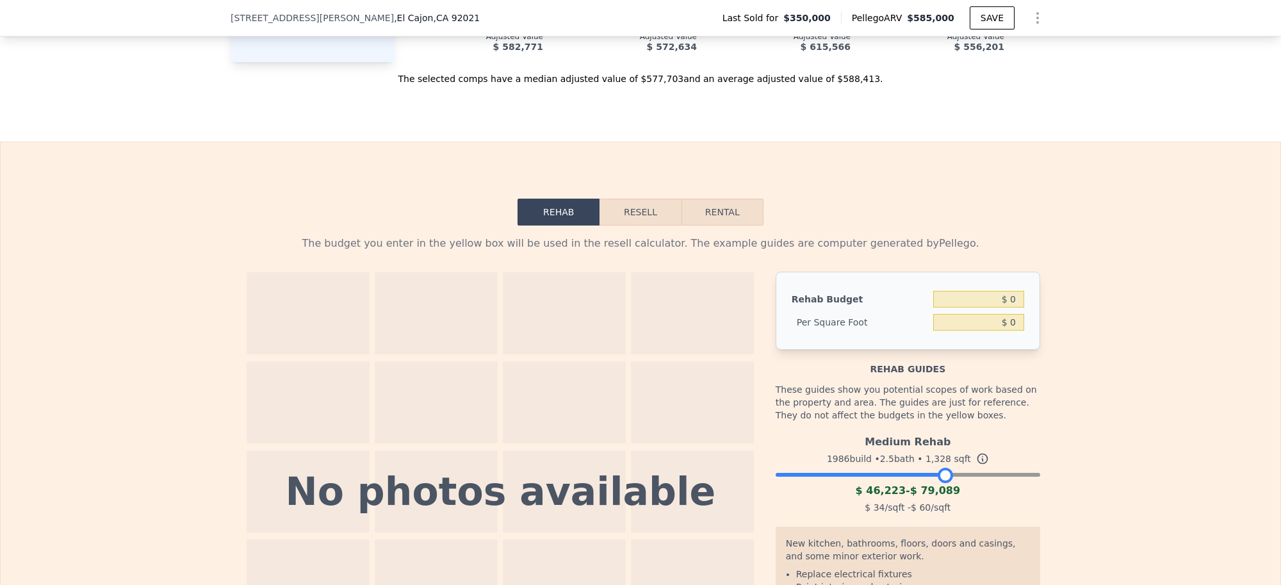
click at [953, 475] on div at bounding box center [908, 472] width 265 height 8
click at [959, 475] on div at bounding box center [908, 472] width 265 height 8
click at [966, 475] on div at bounding box center [908, 472] width 265 height 8
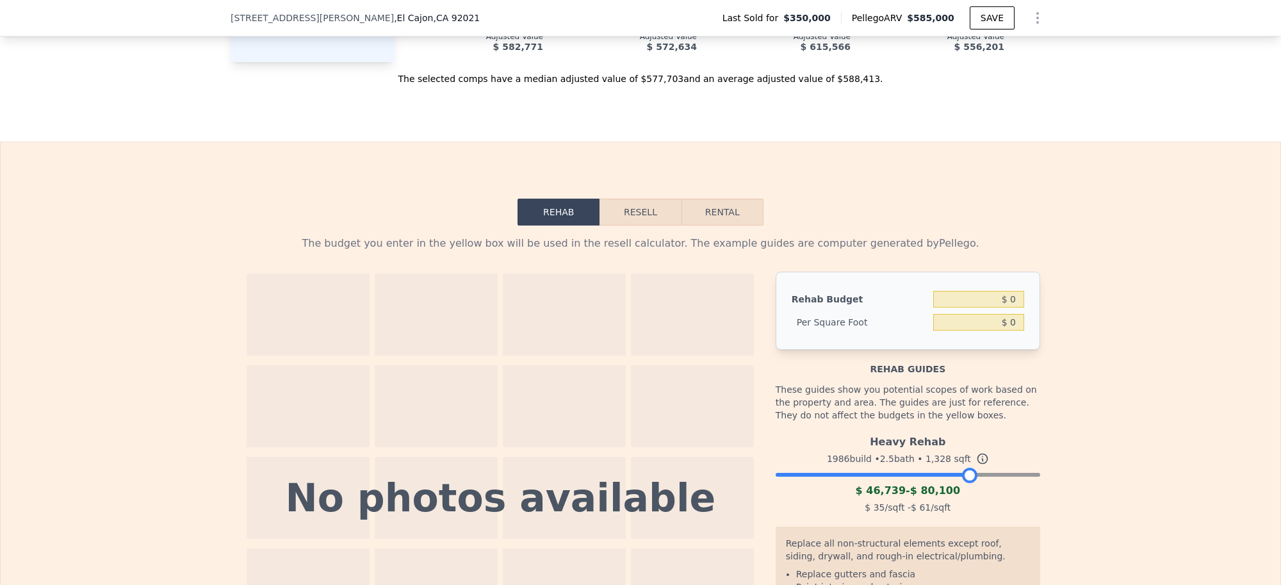
scroll to position [724, 0]
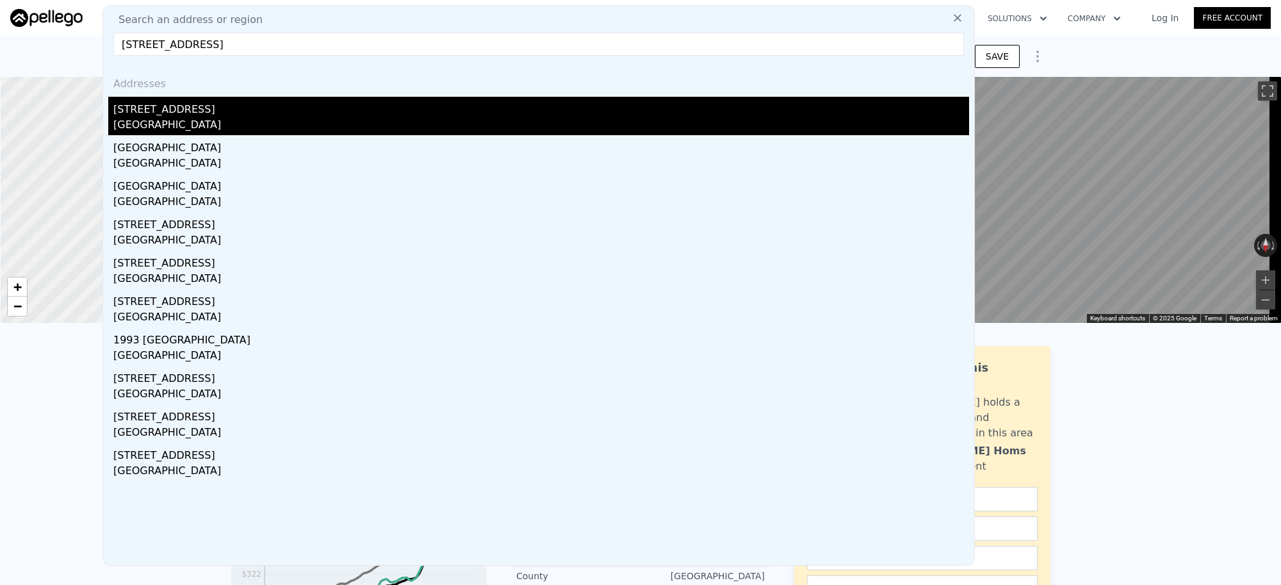
type input "[STREET_ADDRESS]"
click at [235, 116] on div "[STREET_ADDRESS]" at bounding box center [541, 107] width 856 height 21
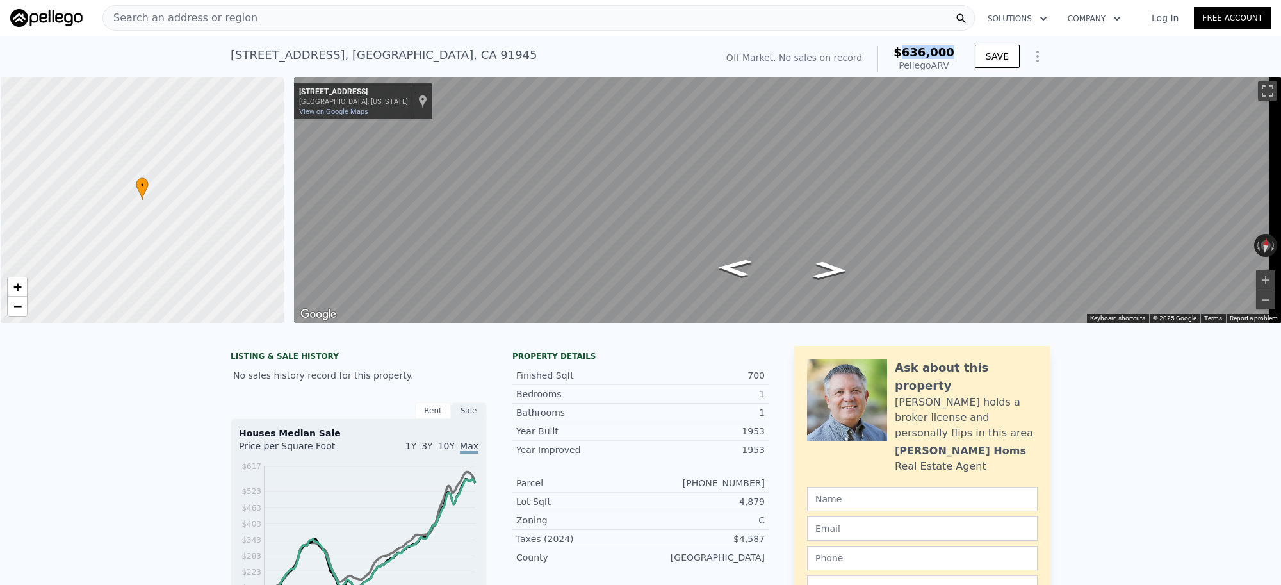
drag, startPoint x: 958, startPoint y: 48, endPoint x: 910, endPoint y: 56, distance: 48.1
click at [910, 56] on div "Off Market. No sales on record $636,000 Pellego ARV SAVE" at bounding box center [885, 59] width 329 height 36
copy span "636,000"
